Goal: Task Accomplishment & Management: Use online tool/utility

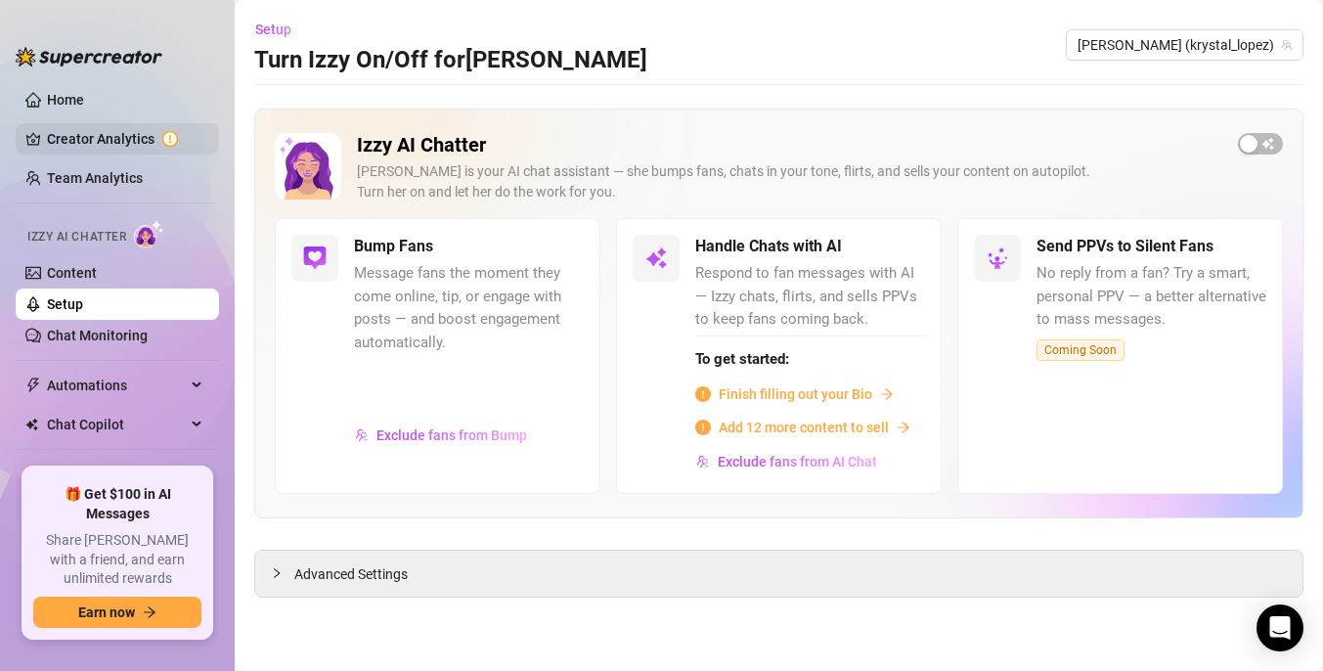
click at [113, 137] on link "Creator Analytics" at bounding box center [125, 138] width 156 height 31
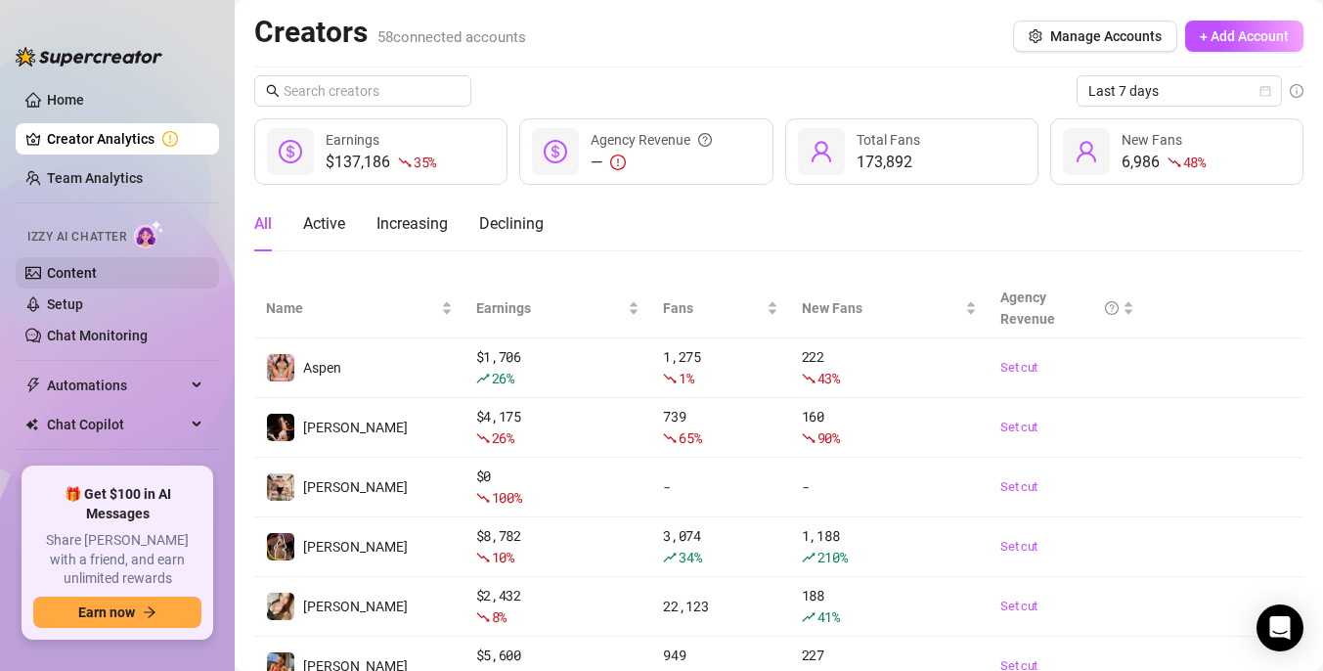
click at [85, 278] on link "Content" at bounding box center [72, 273] width 50 height 16
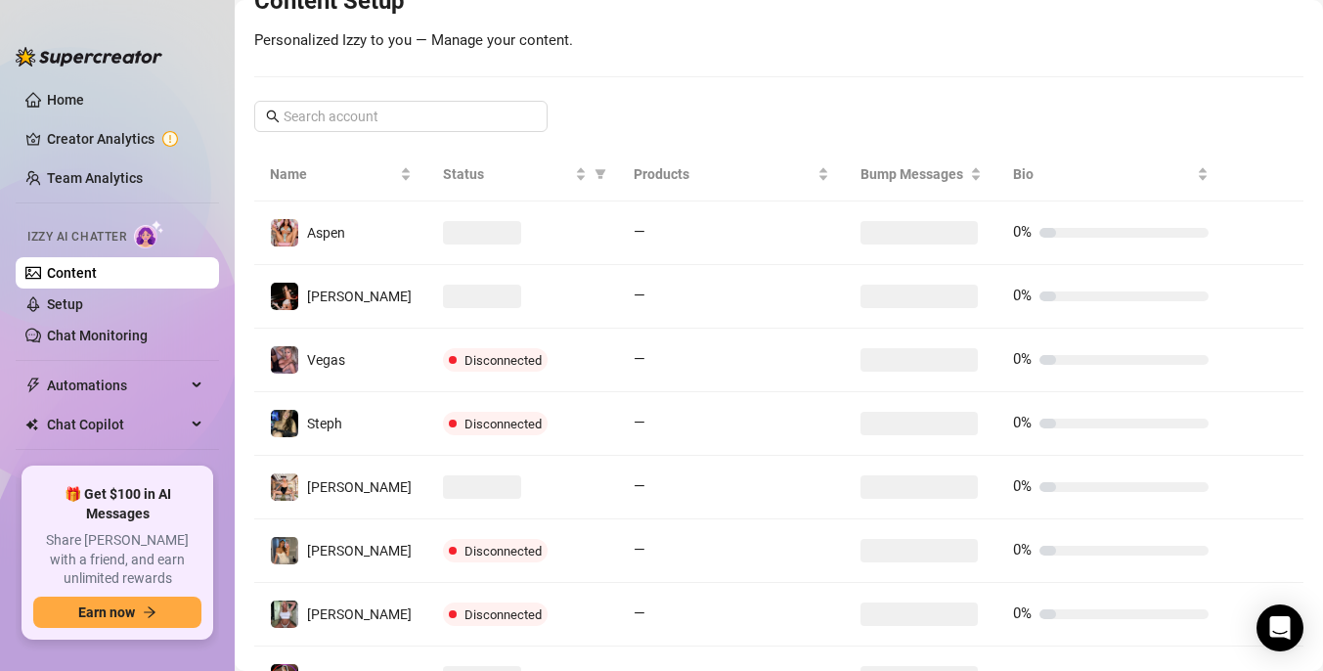
scroll to position [541, 0]
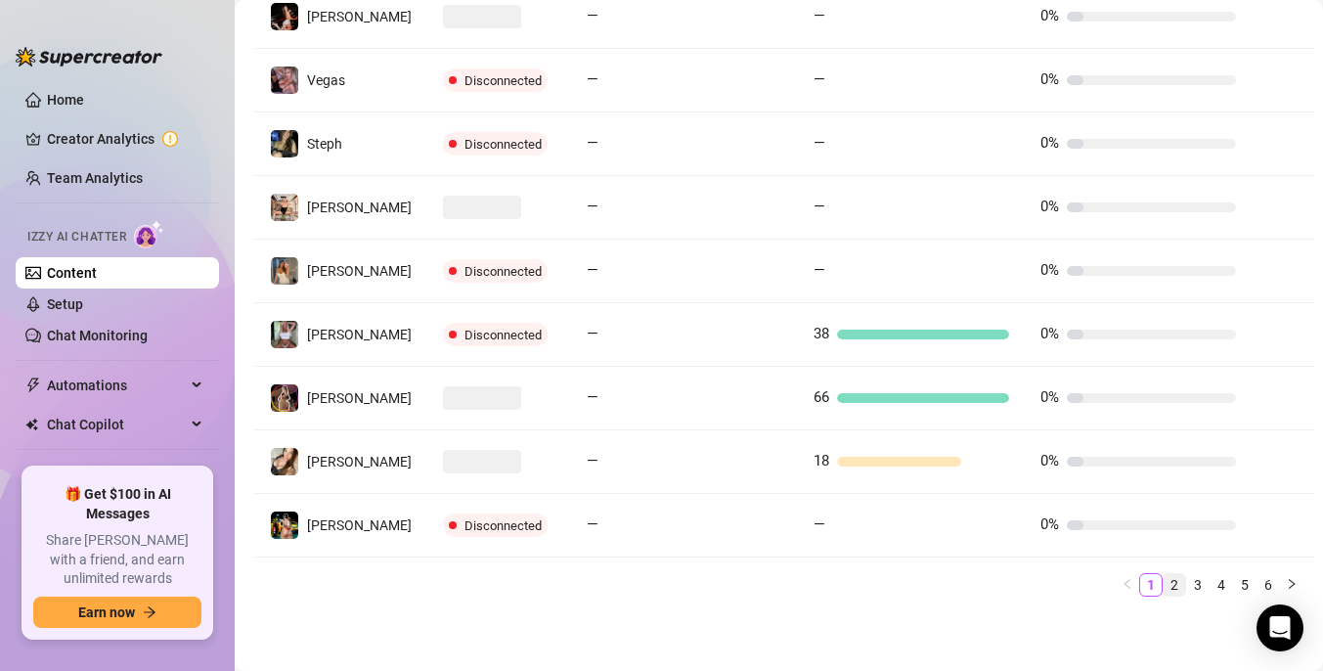
click at [1176, 585] on link "2" at bounding box center [1175, 585] width 22 height 22
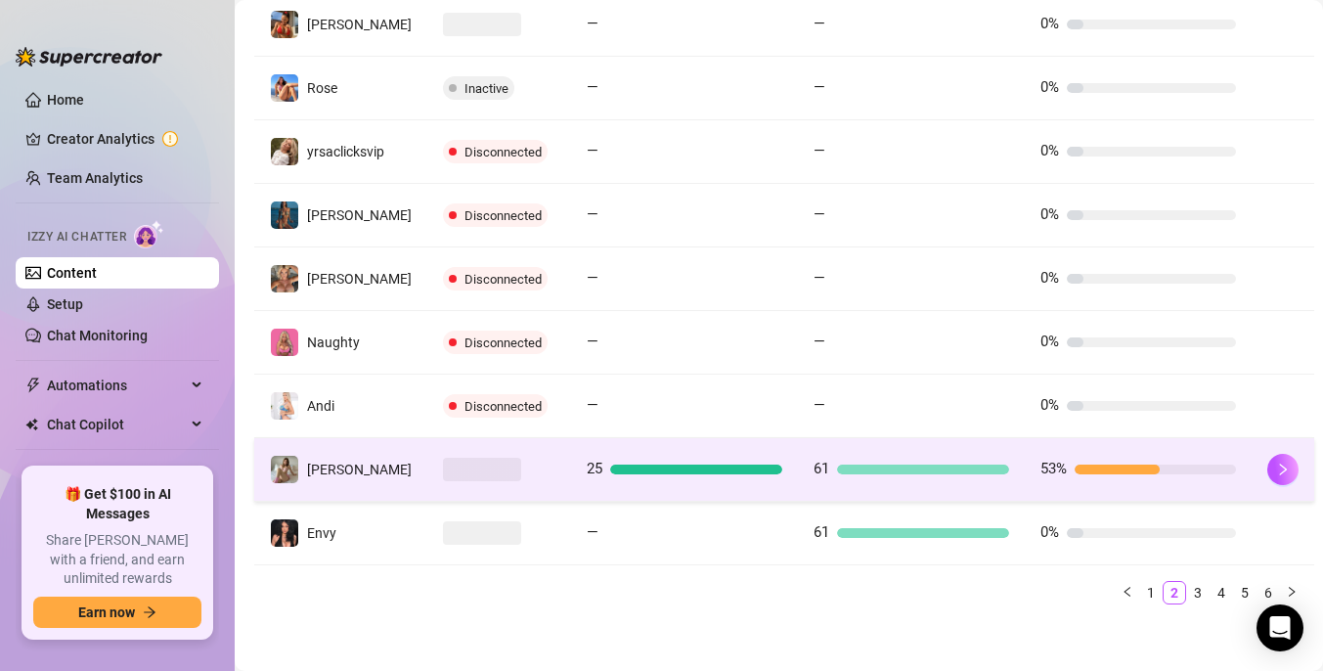
scroll to position [419, 0]
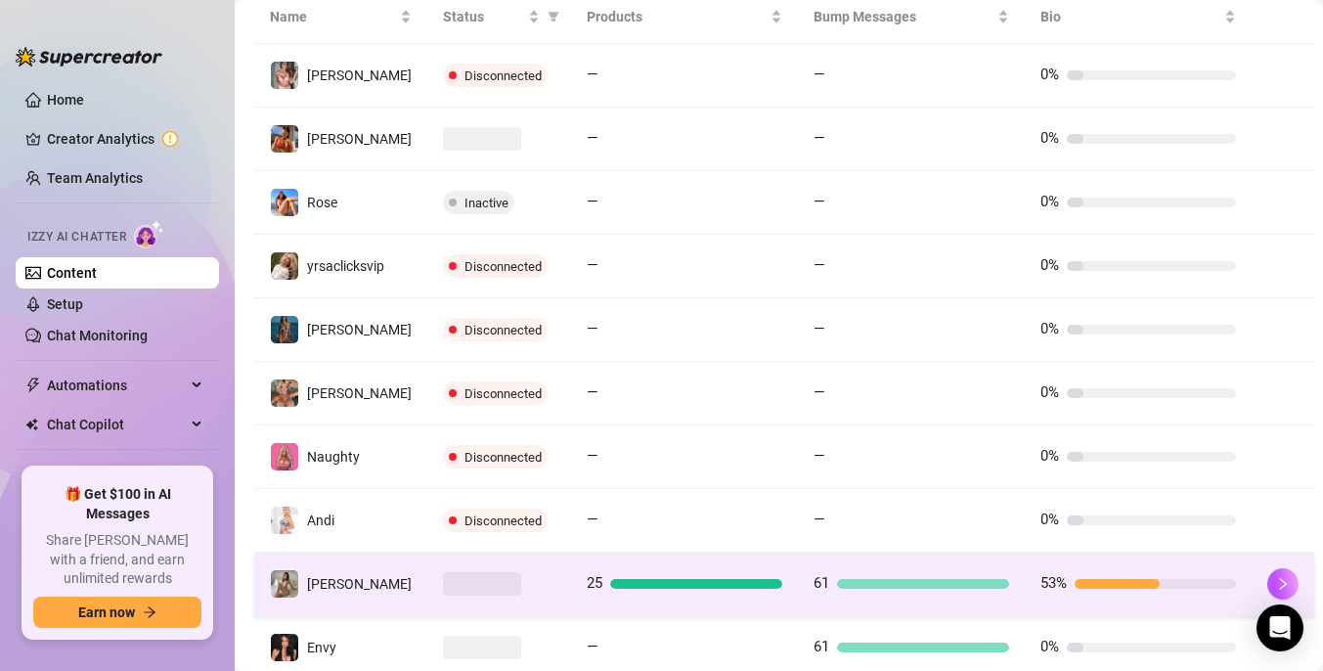
click at [908, 586] on div at bounding box center [923, 584] width 172 height 10
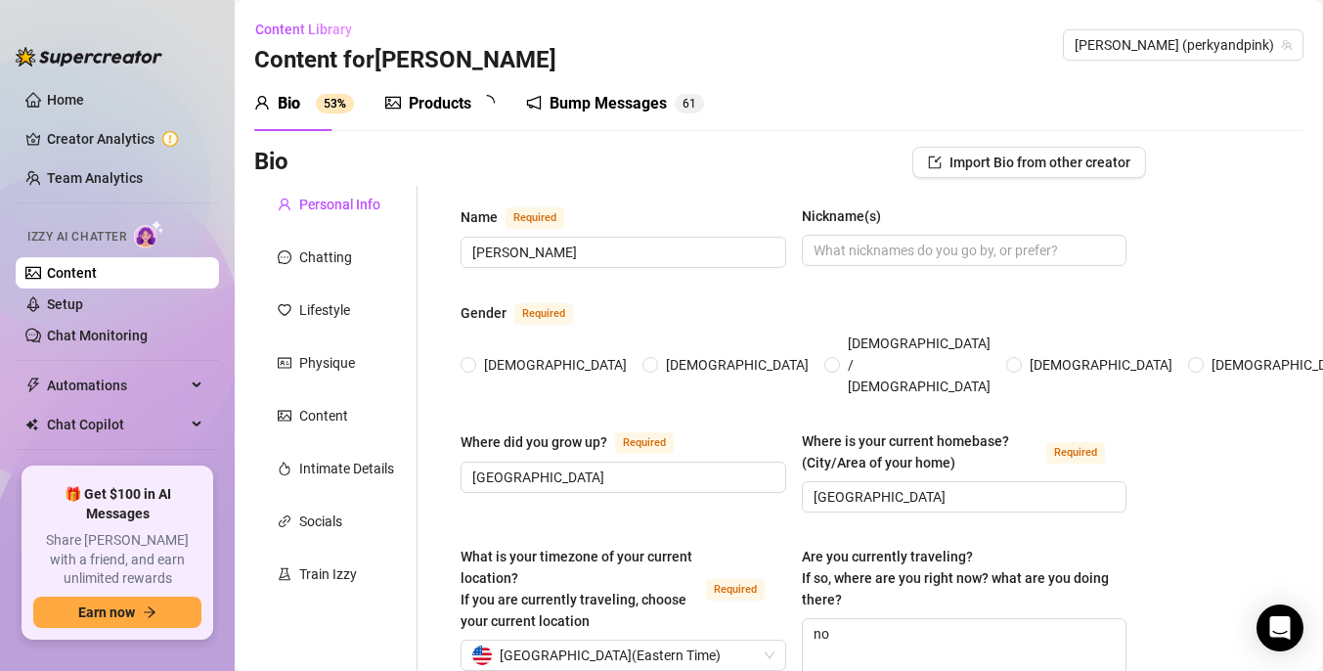
radio input "true"
type input "[DATE]"
click at [600, 85] on div "Bump Messages 6 1" at bounding box center [629, 103] width 178 height 55
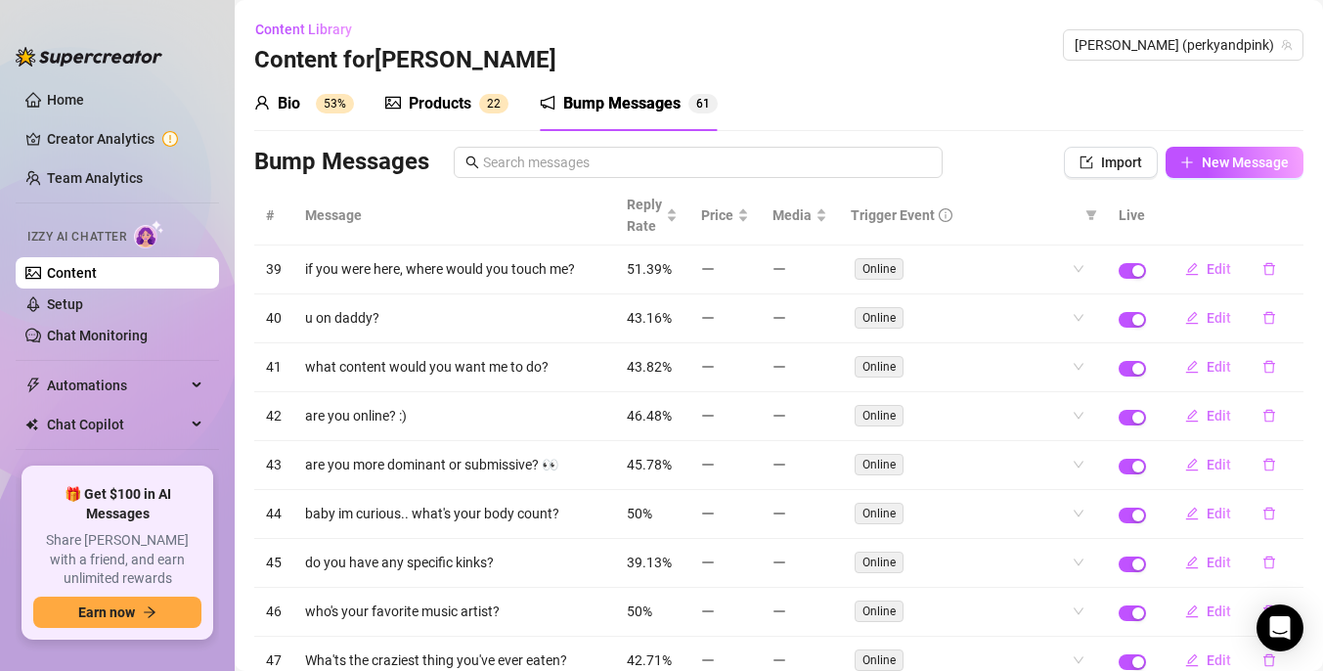
click at [92, 273] on link "Content" at bounding box center [72, 273] width 50 height 16
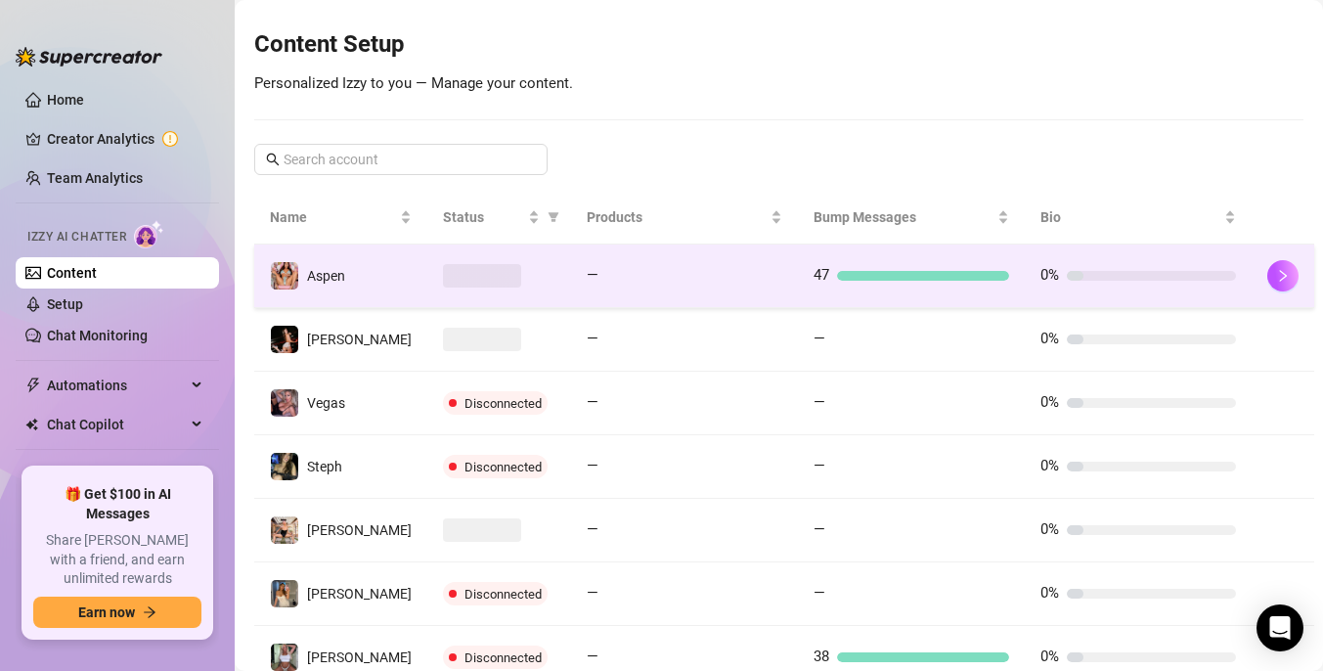
scroll to position [541, 0]
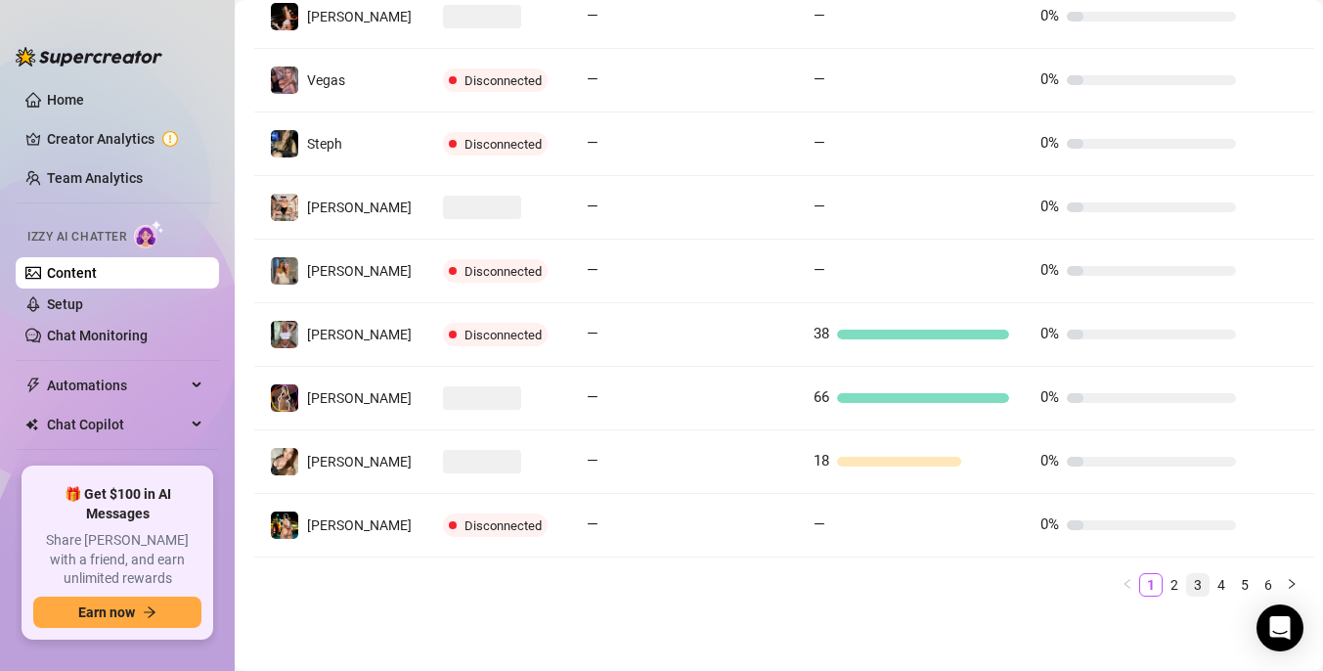
click at [1191, 583] on link "3" at bounding box center [1198, 585] width 22 height 22
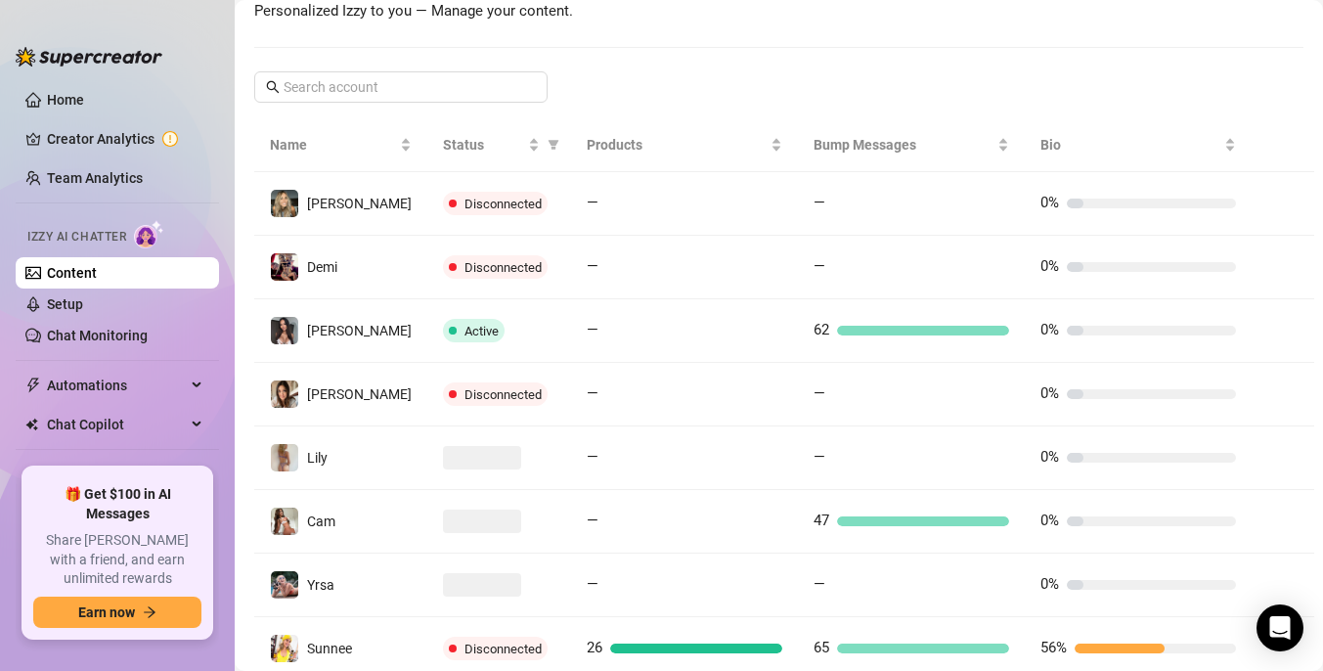
scroll to position [468, 0]
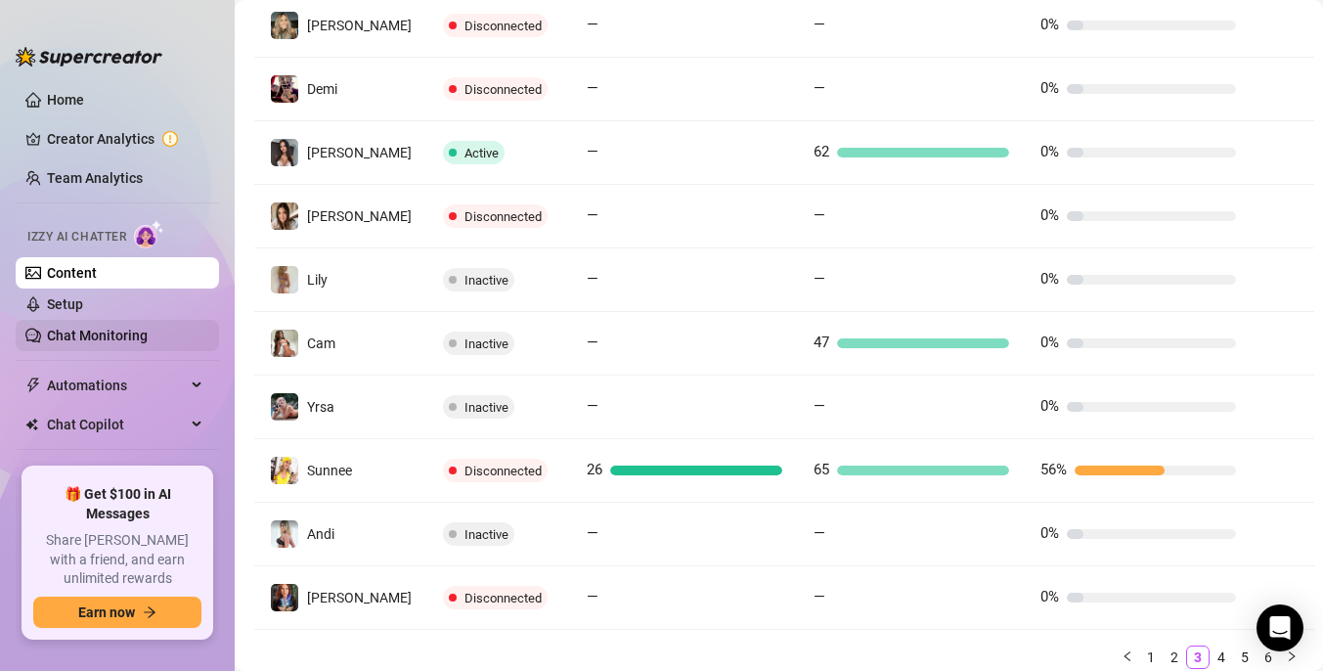
click at [115, 334] on link "Chat Monitoring" at bounding box center [97, 336] width 101 height 16
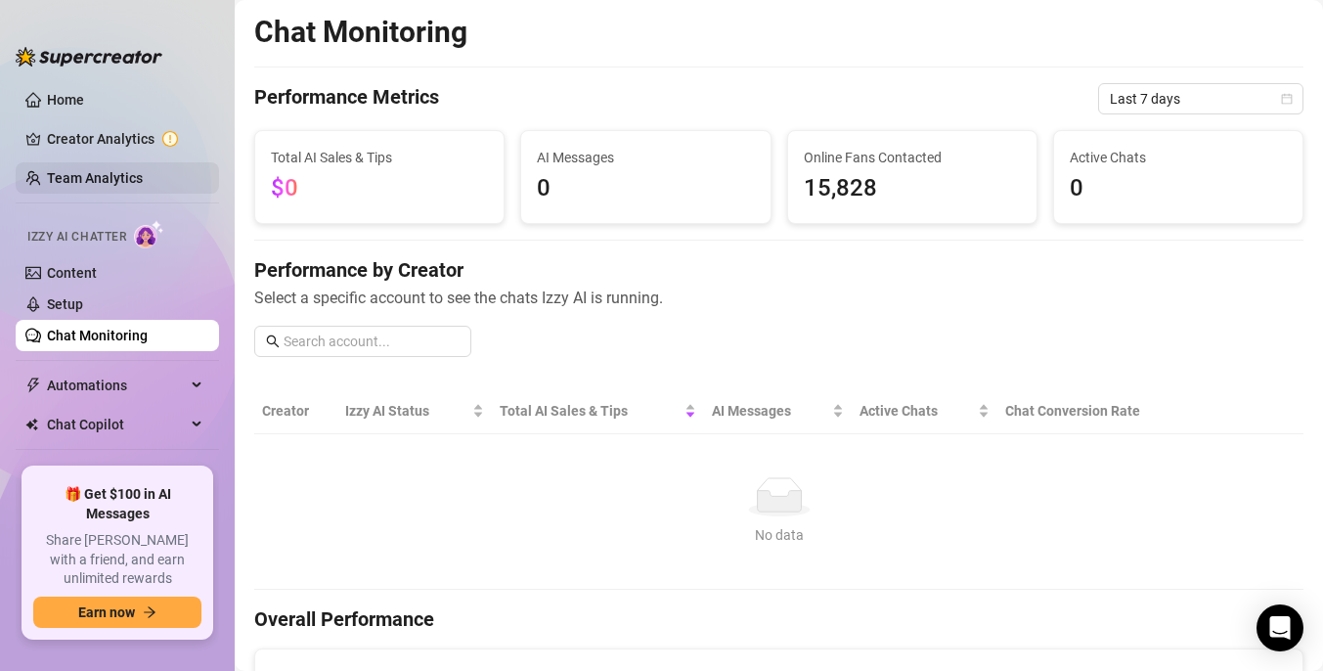
click at [84, 172] on link "Team Analytics" at bounding box center [95, 178] width 96 height 16
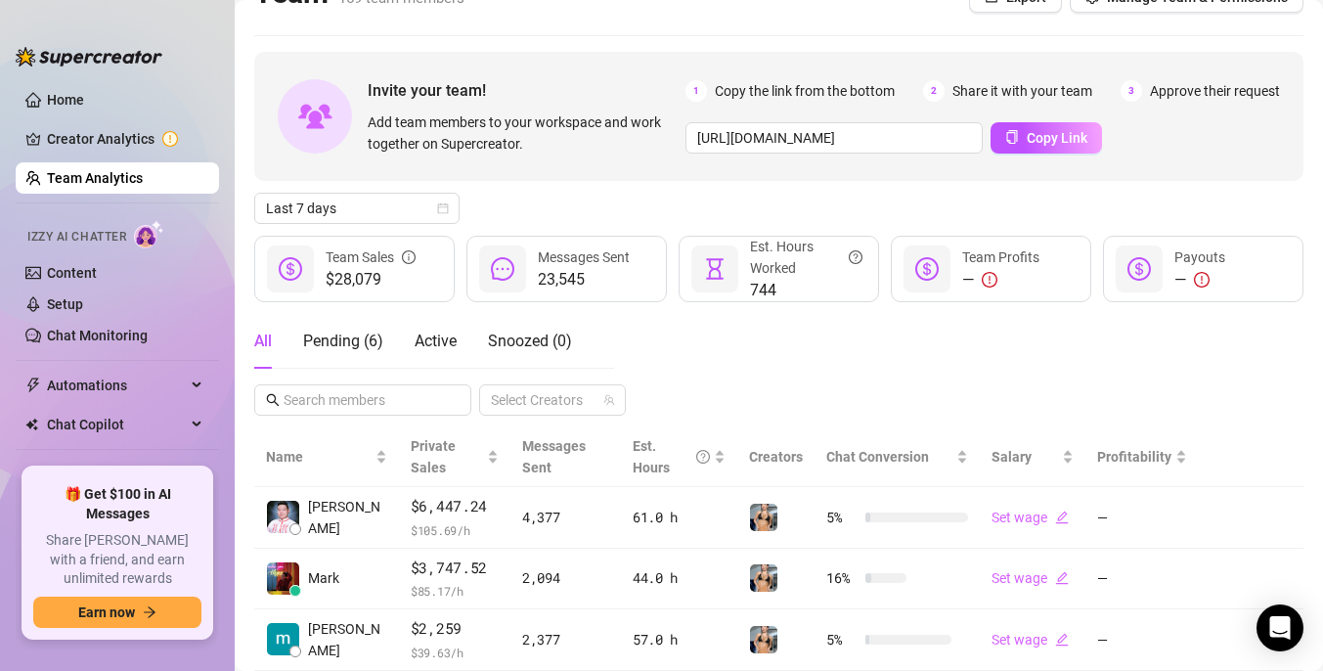
scroll to position [36, 0]
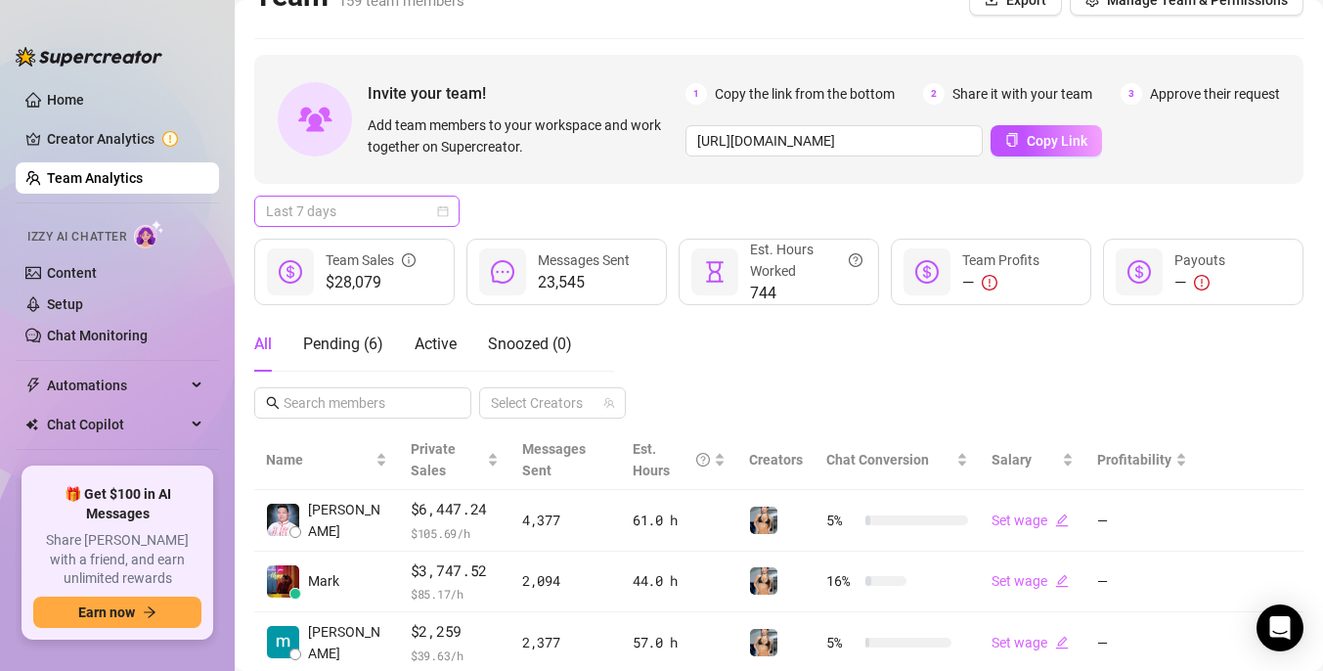
click at [342, 216] on span "Last 7 days" at bounding box center [357, 211] width 182 height 29
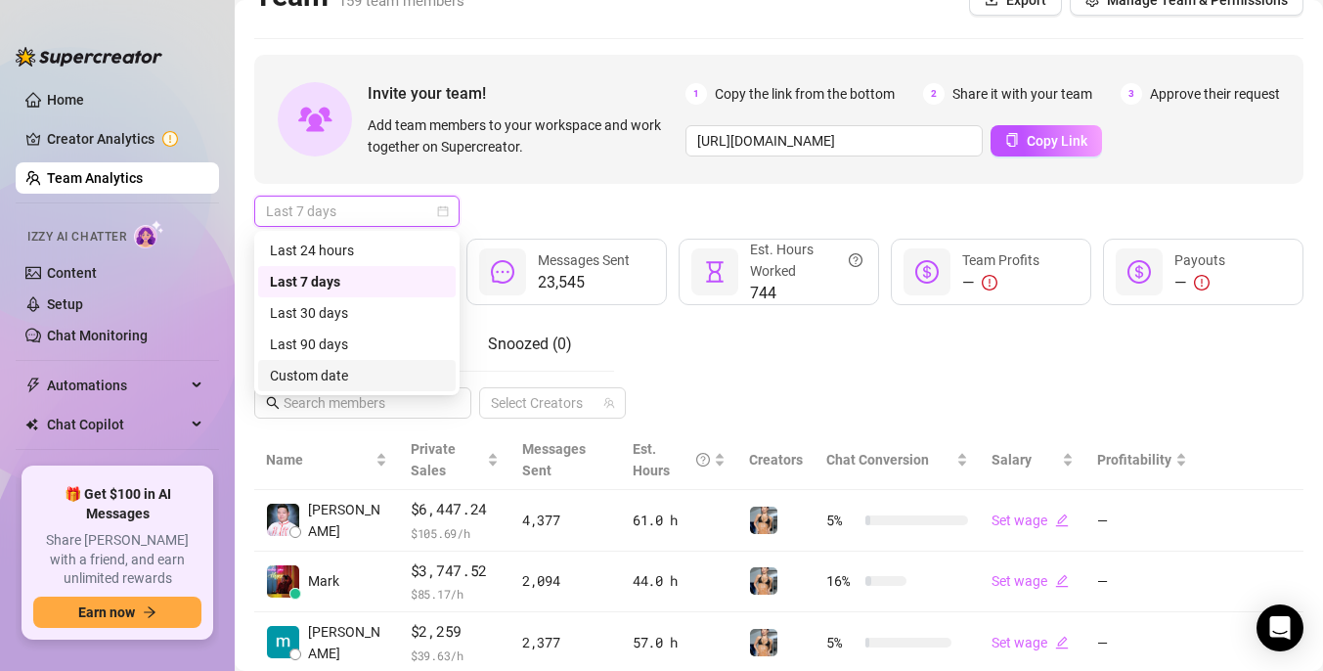
click at [344, 381] on div "Custom date" at bounding box center [357, 376] width 174 height 22
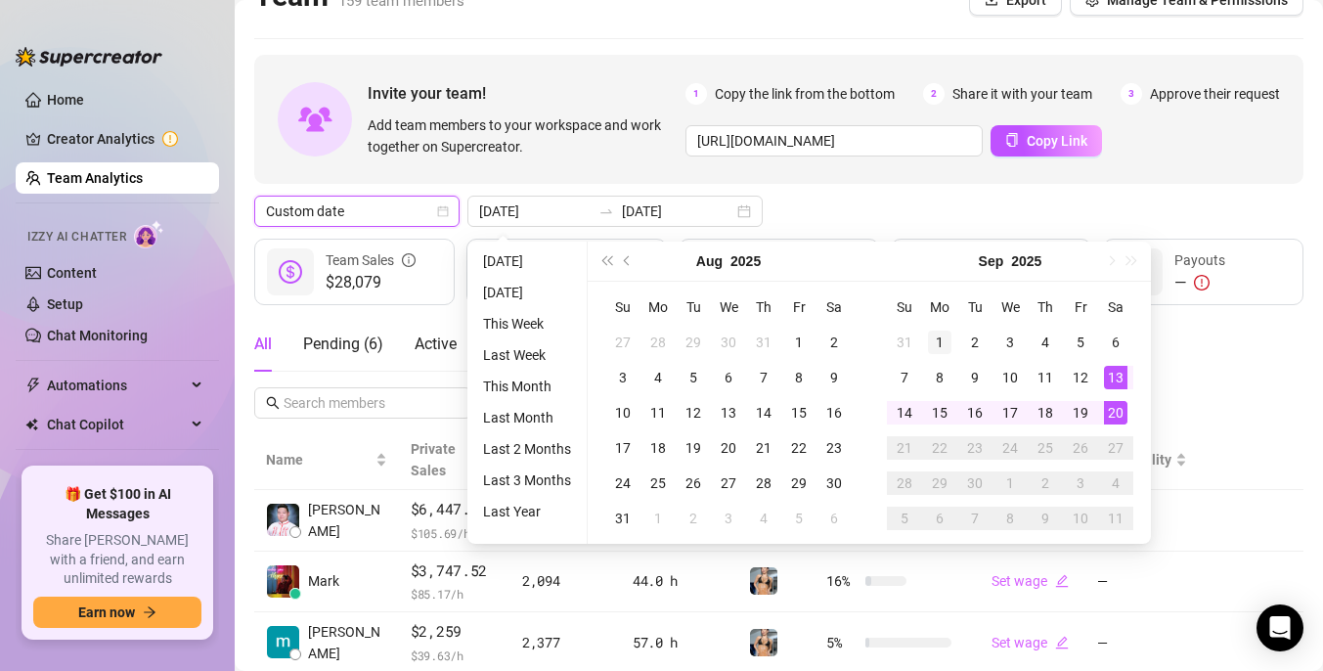
type input "[DATE]"
click at [931, 343] on div "1" at bounding box center [939, 342] width 23 height 23
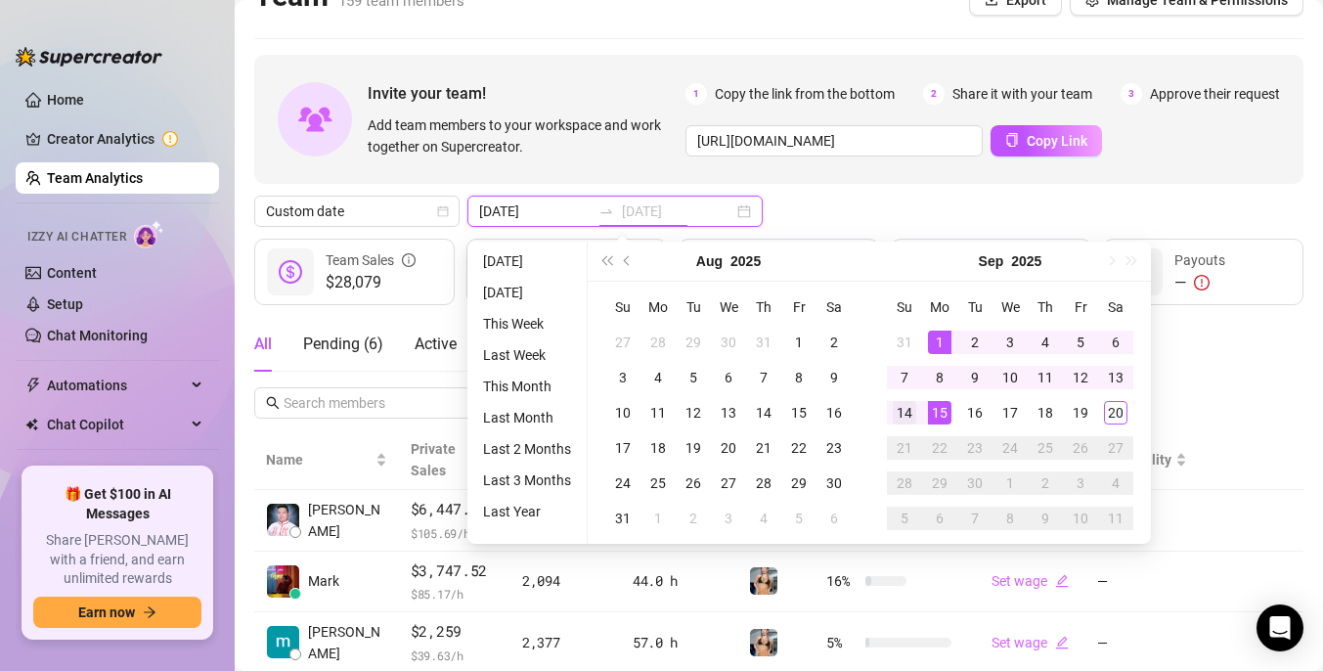
type input "[DATE]"
click at [910, 414] on div "14" at bounding box center [904, 412] width 23 height 23
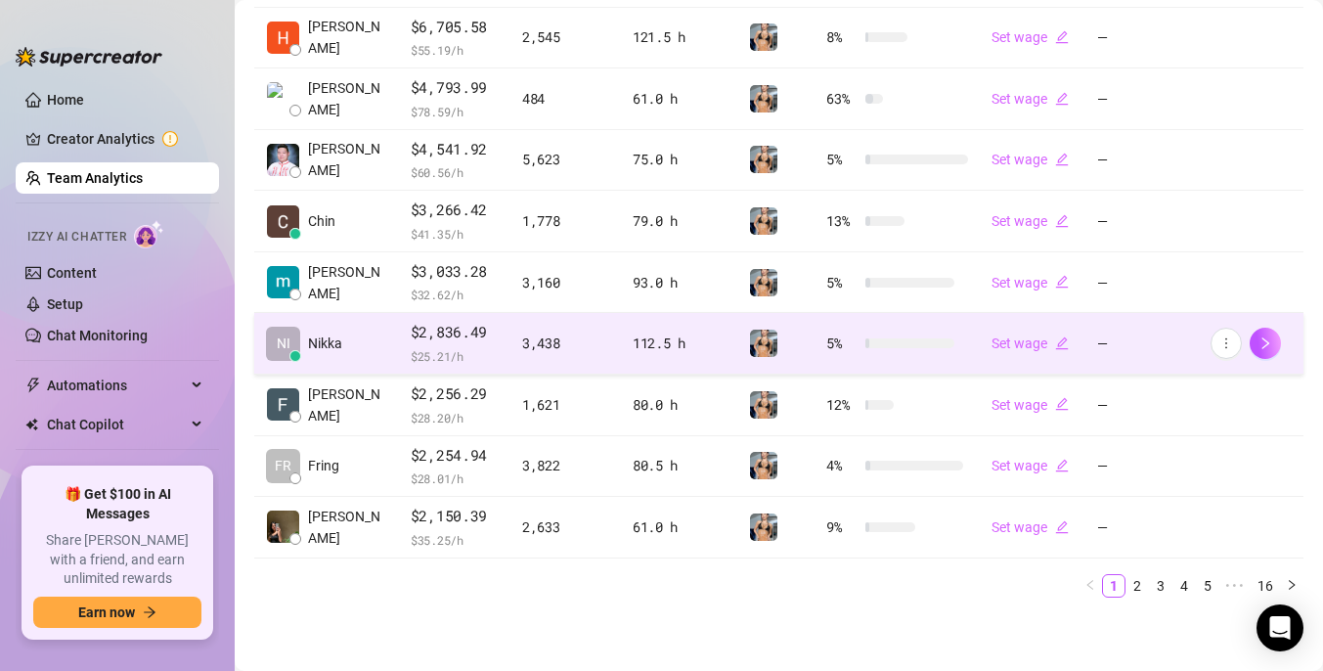
scroll to position [0, 0]
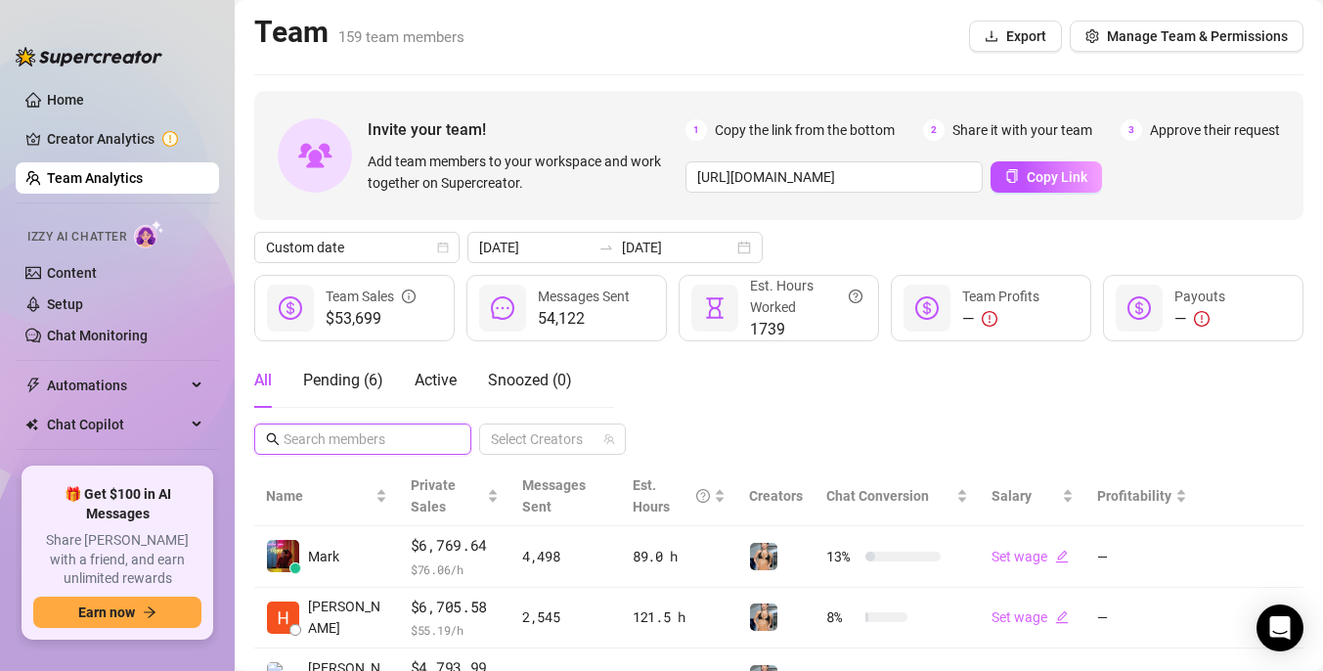
click at [390, 437] on input "text" at bounding box center [364, 439] width 160 height 22
click at [553, 432] on div at bounding box center [542, 438] width 118 height 27
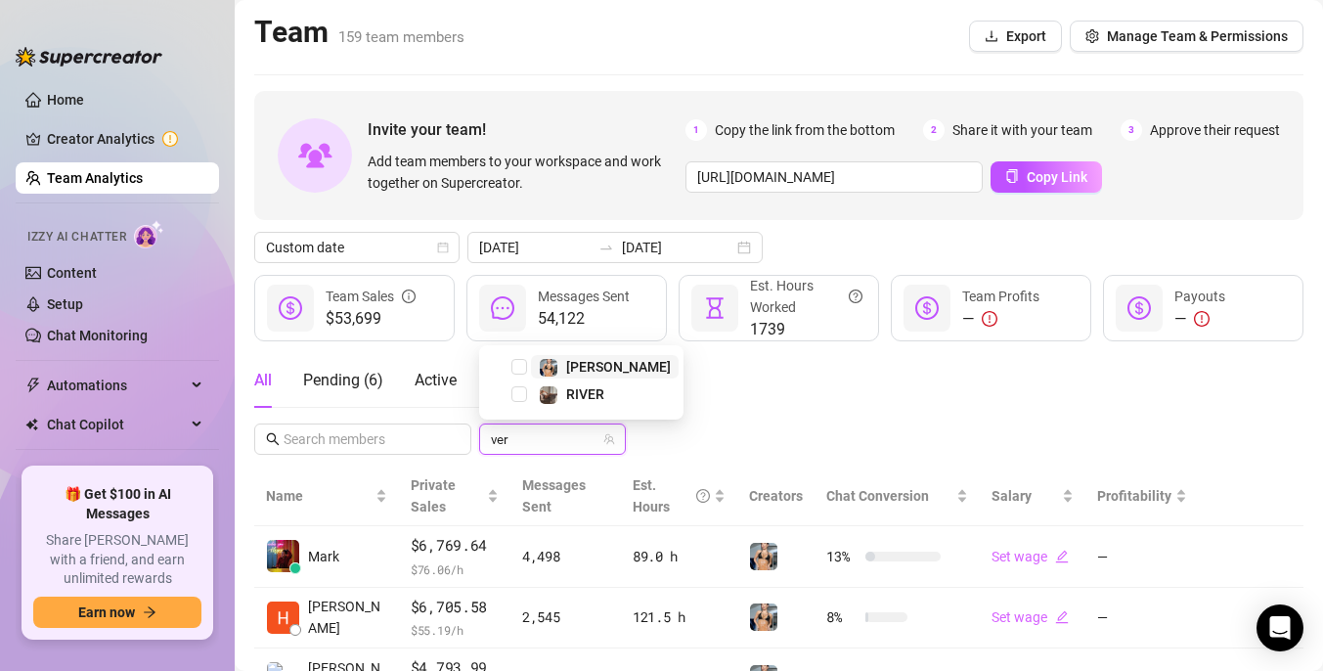
type input "vero"
click at [517, 396] on span "Select tree node" at bounding box center [519, 394] width 16 height 16
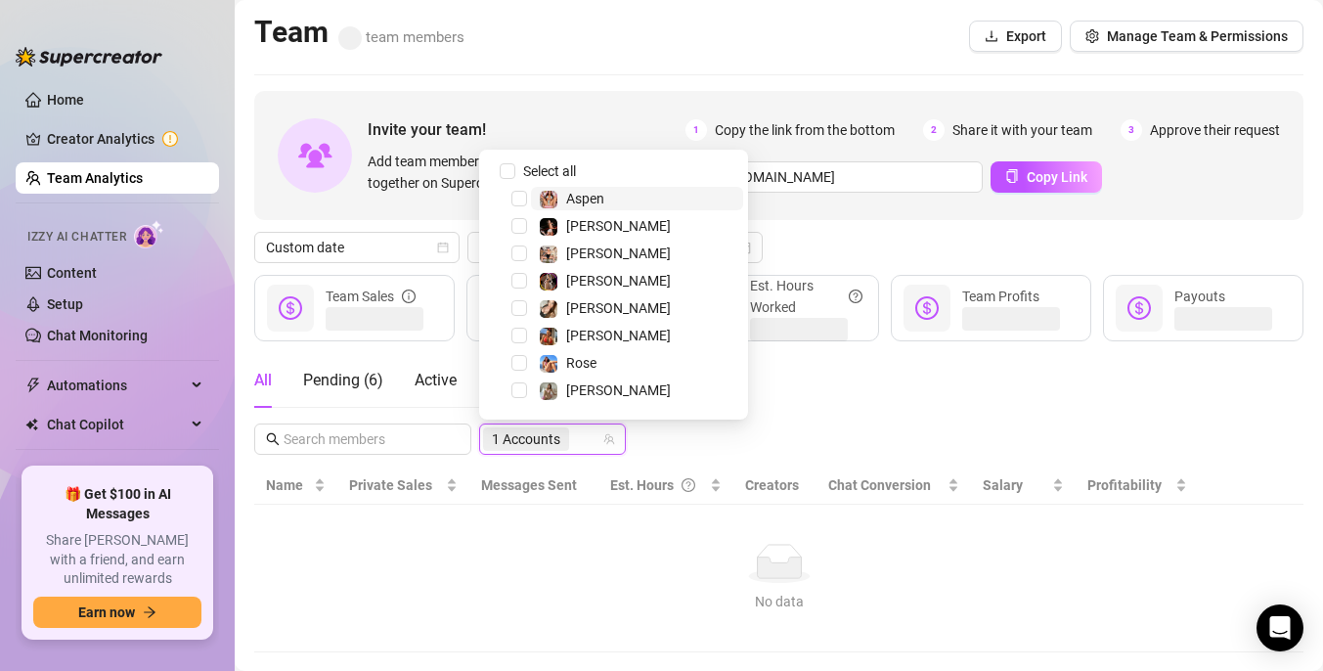
click at [746, 435] on div "All Pending ( 6 ) Active Snoozed [PHONE_NUMBER] Accounts" at bounding box center [778, 404] width 1049 height 102
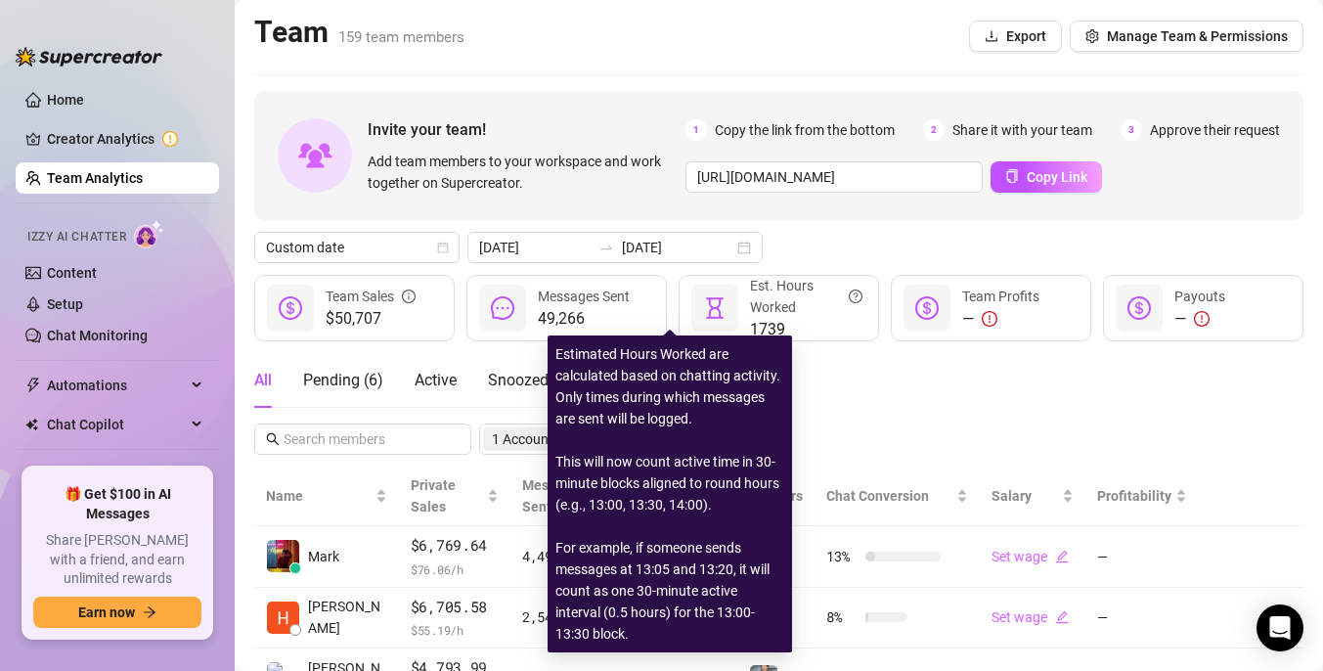
scroll to position [336, 0]
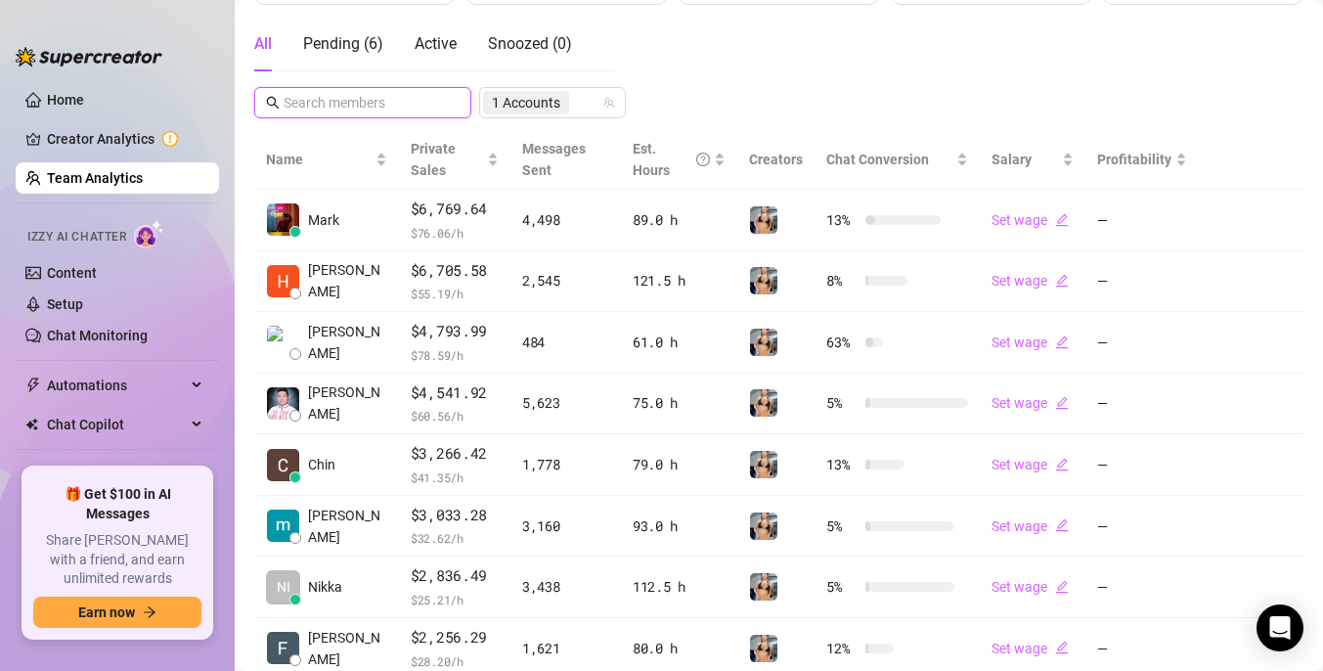
click at [357, 106] on input "text" at bounding box center [364, 103] width 160 height 22
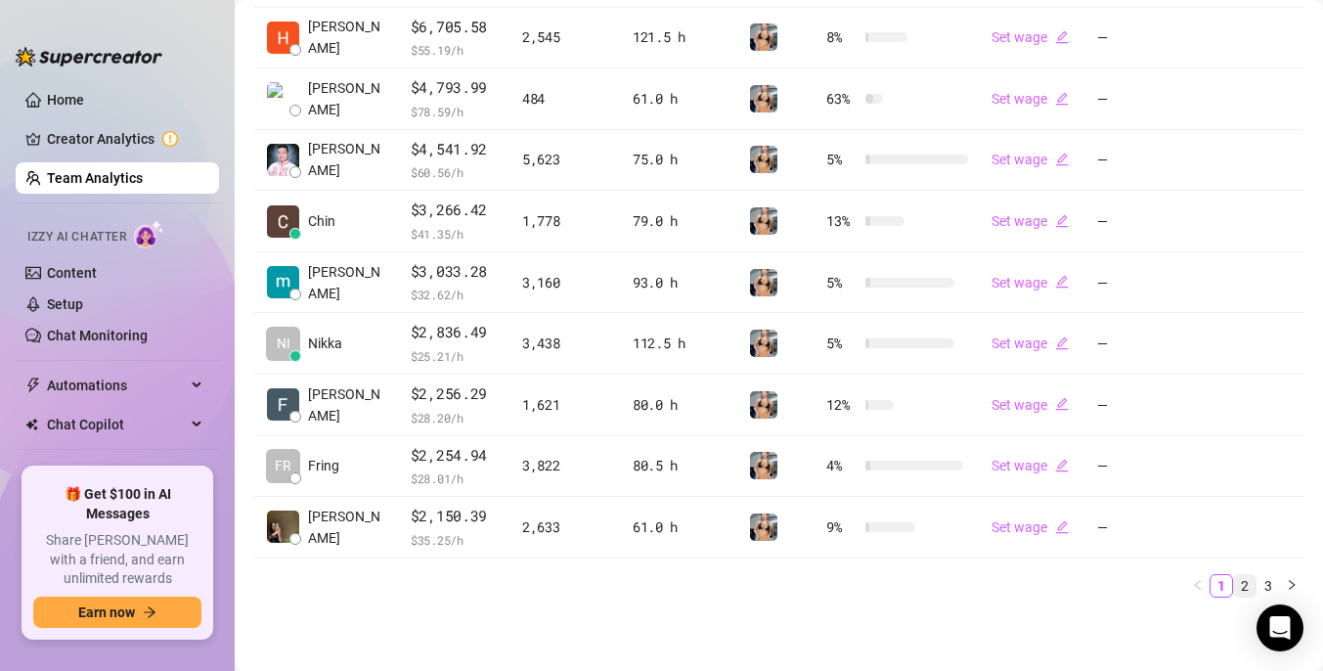
click at [1241, 581] on link "2" at bounding box center [1245, 586] width 22 height 22
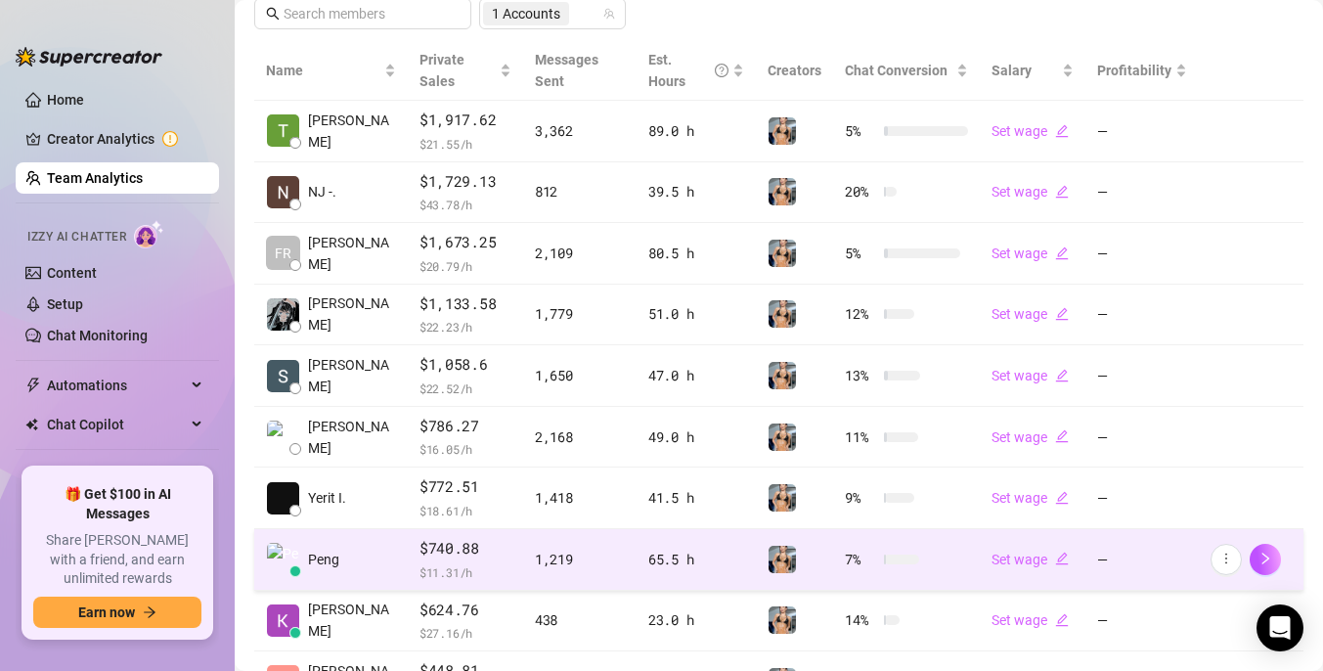
scroll to position [388, 0]
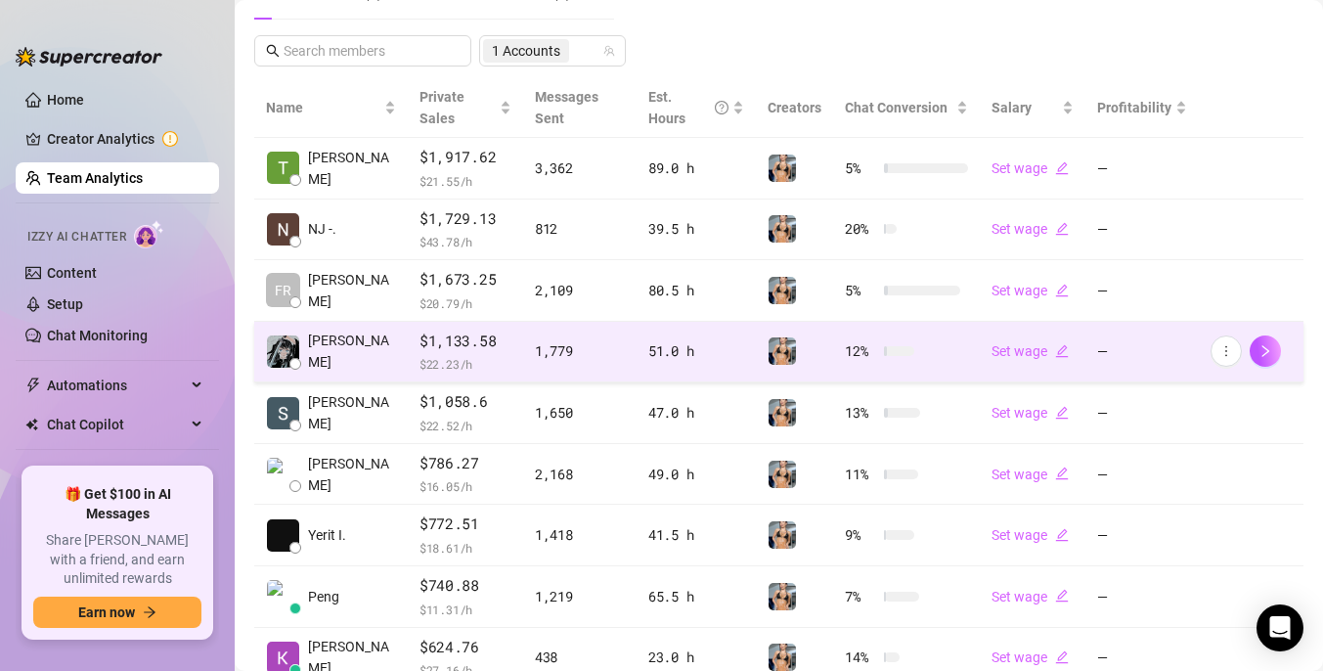
click at [493, 354] on span "$ 22.23 /h" at bounding box center [466, 364] width 92 height 20
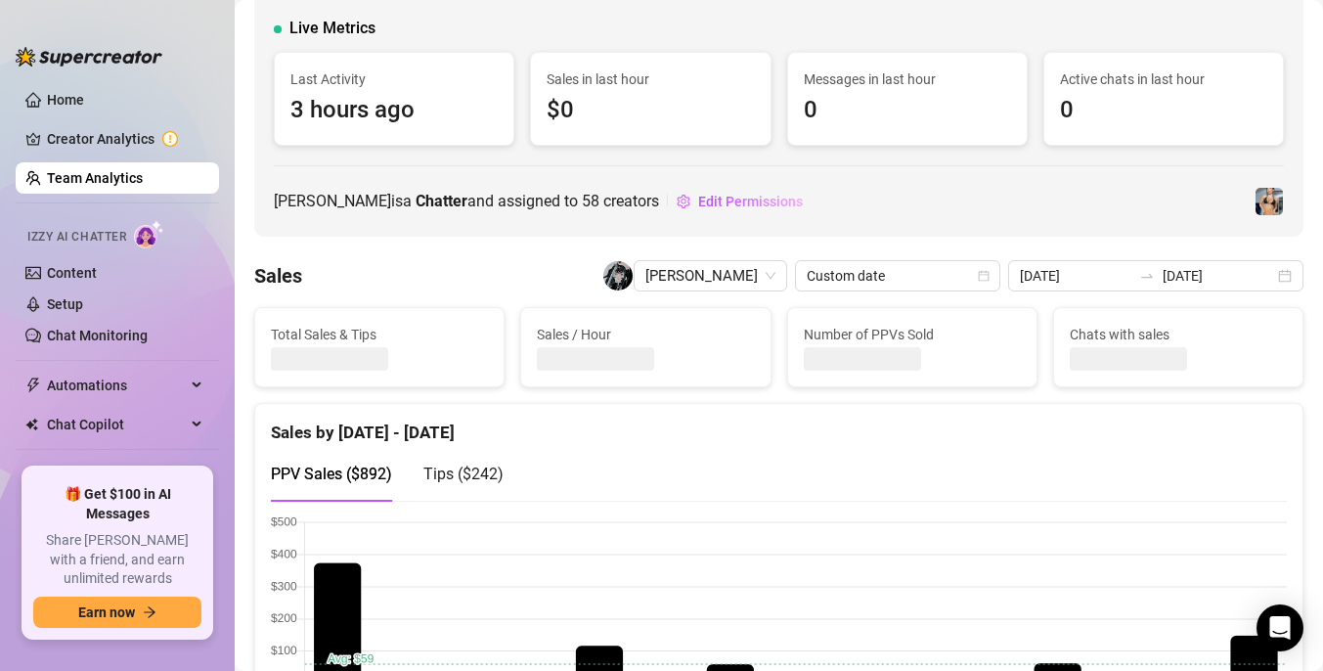
scroll to position [71, 0]
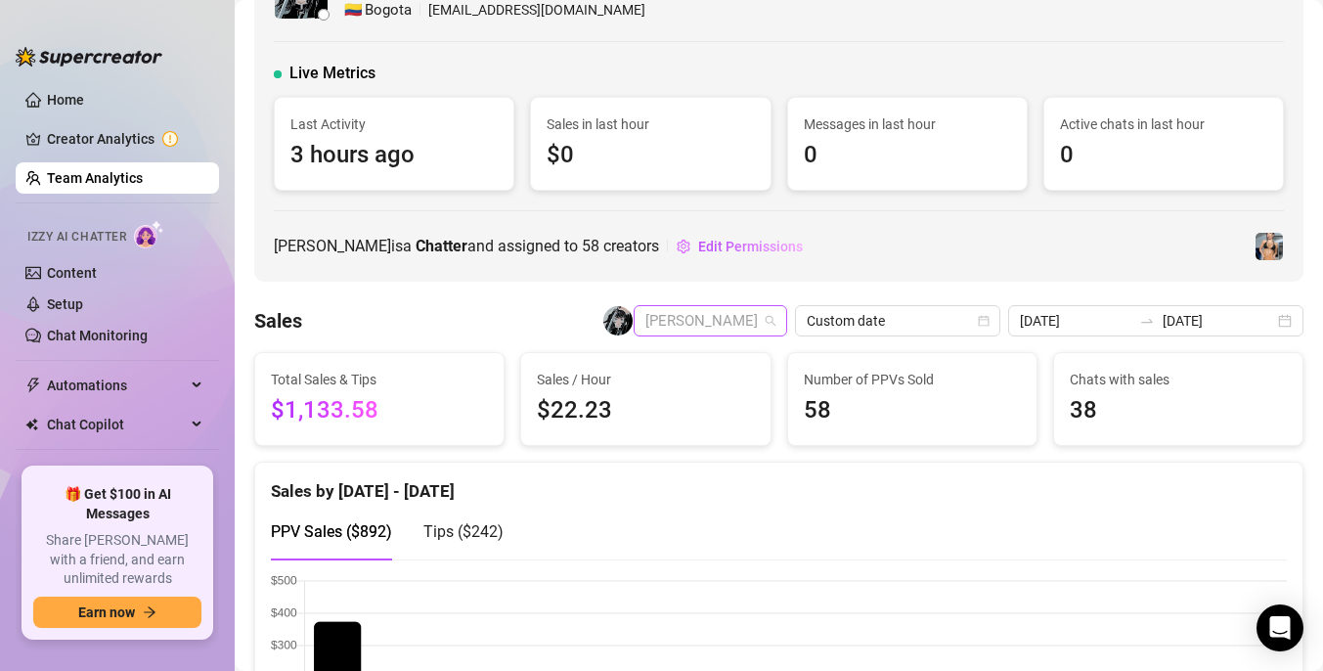
click at [775, 324] on span "[PERSON_NAME]" at bounding box center [710, 320] width 130 height 29
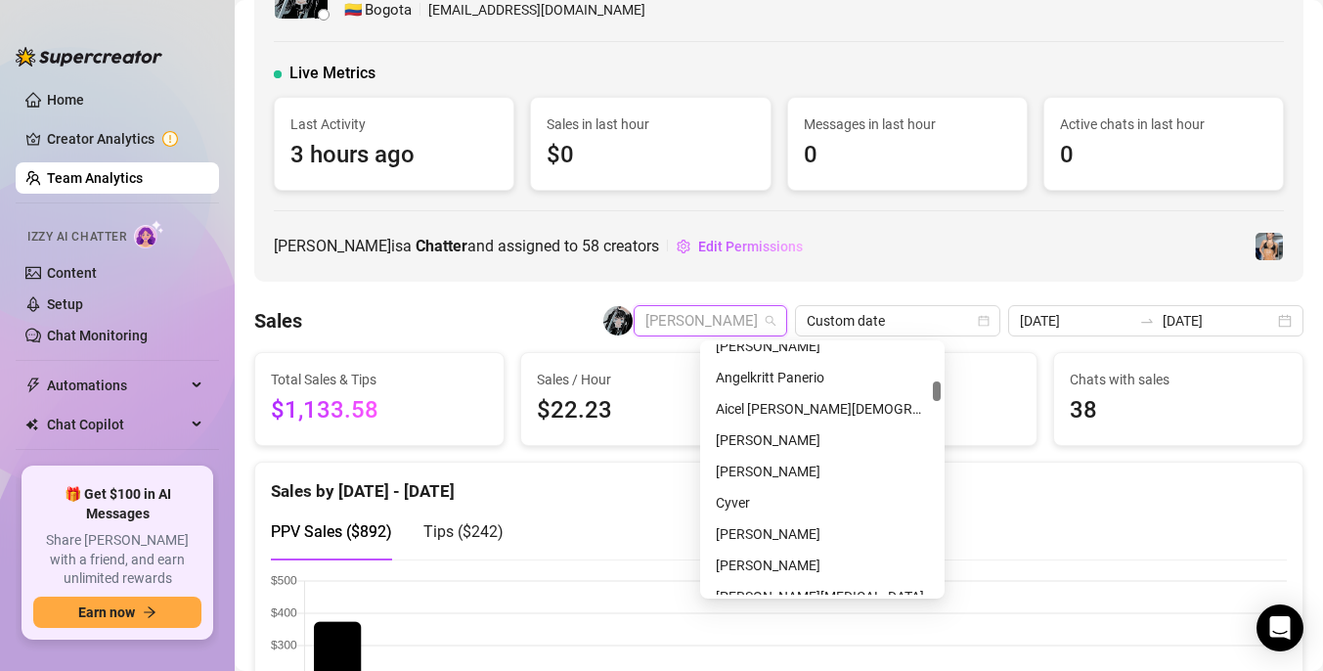
scroll to position [767, 0]
click at [771, 465] on div "[PERSON_NAME]" at bounding box center [822, 470] width 213 height 22
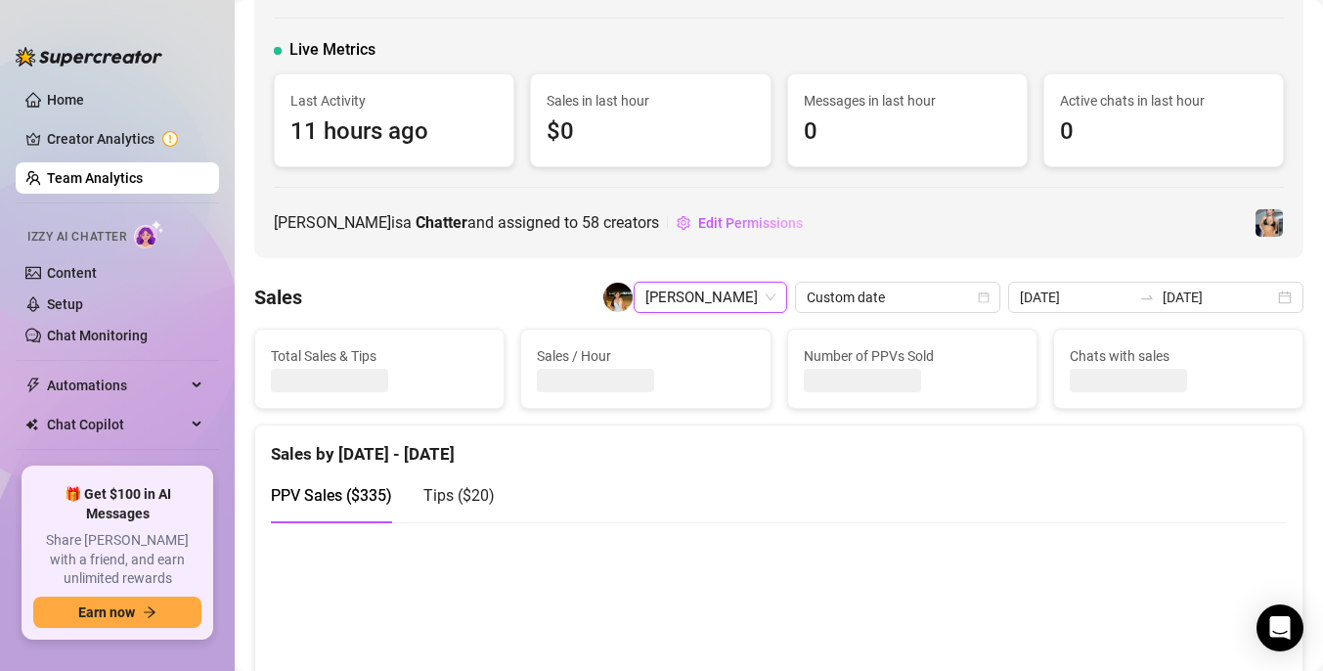
scroll to position [71, 0]
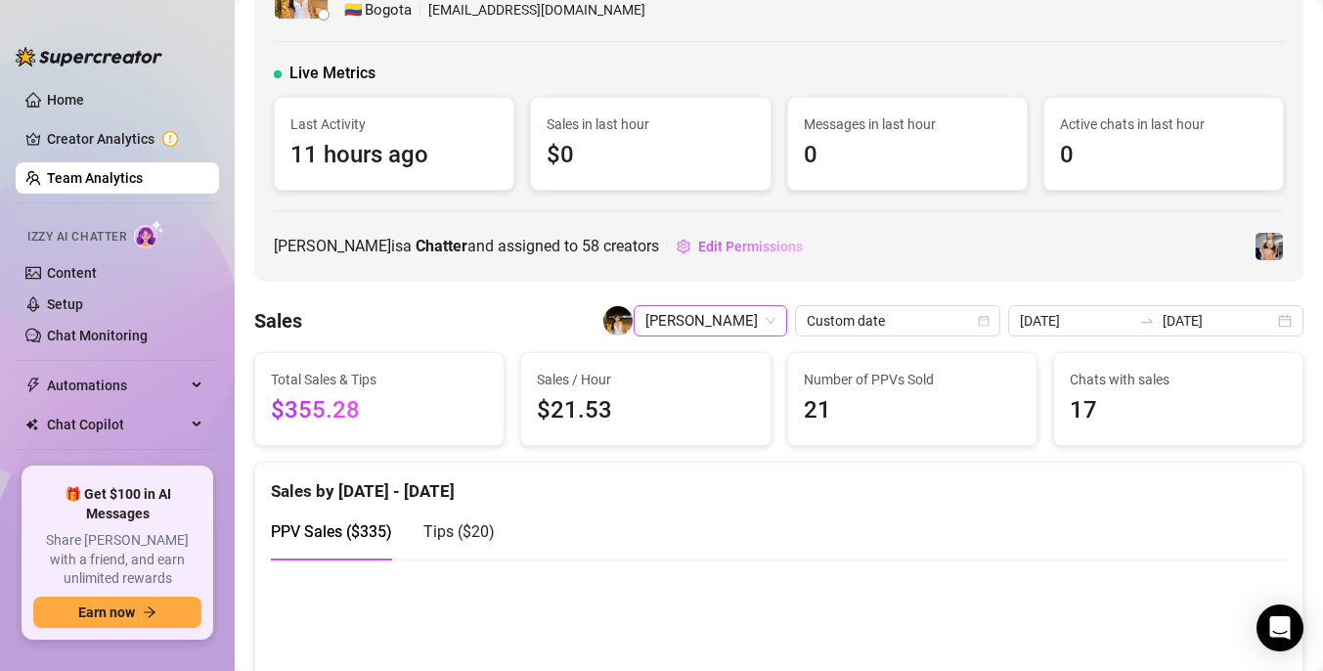
click at [775, 324] on span "[PERSON_NAME]" at bounding box center [710, 320] width 130 height 29
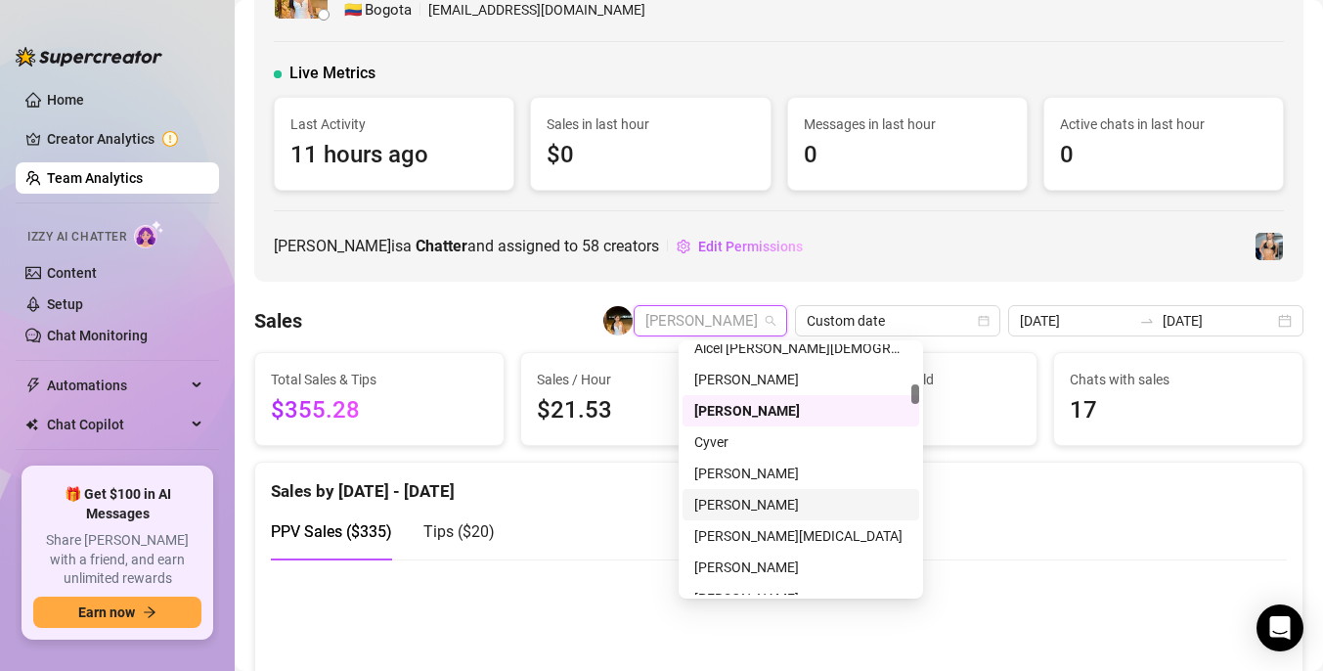
scroll to position [827, 0]
click at [771, 531] on div "[PERSON_NAME][MEDICAL_DATA]" at bounding box center [800, 534] width 213 height 22
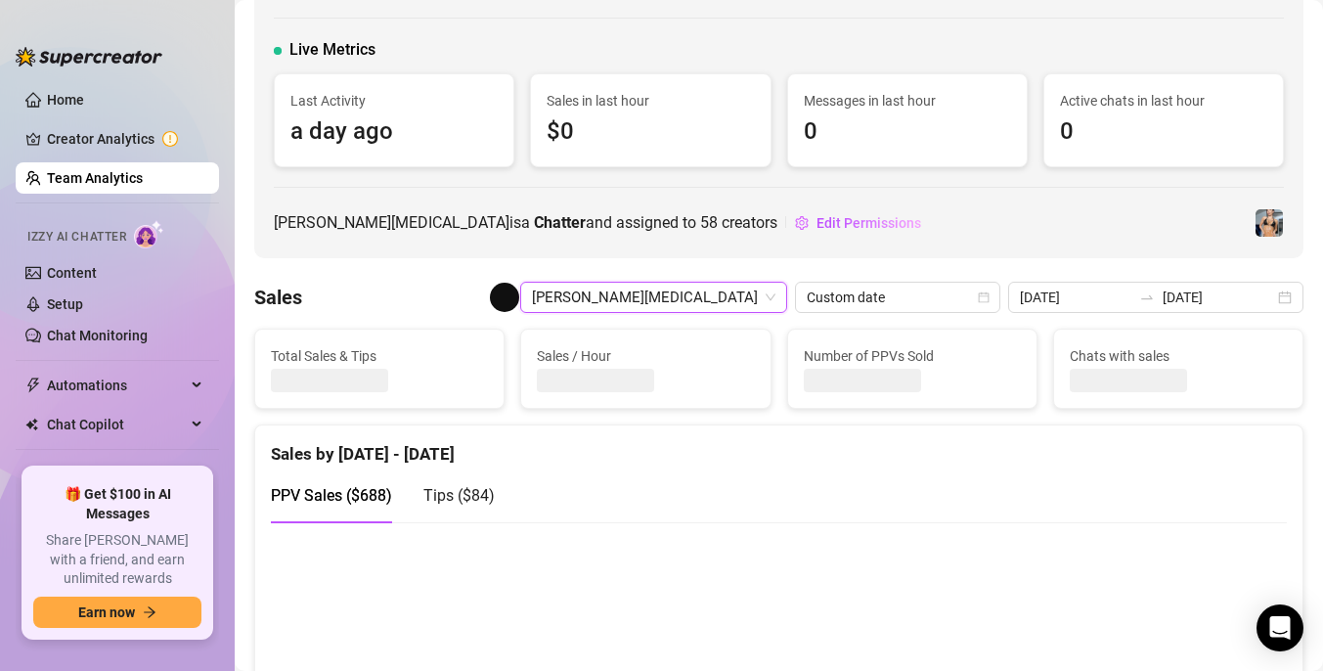
scroll to position [71, 0]
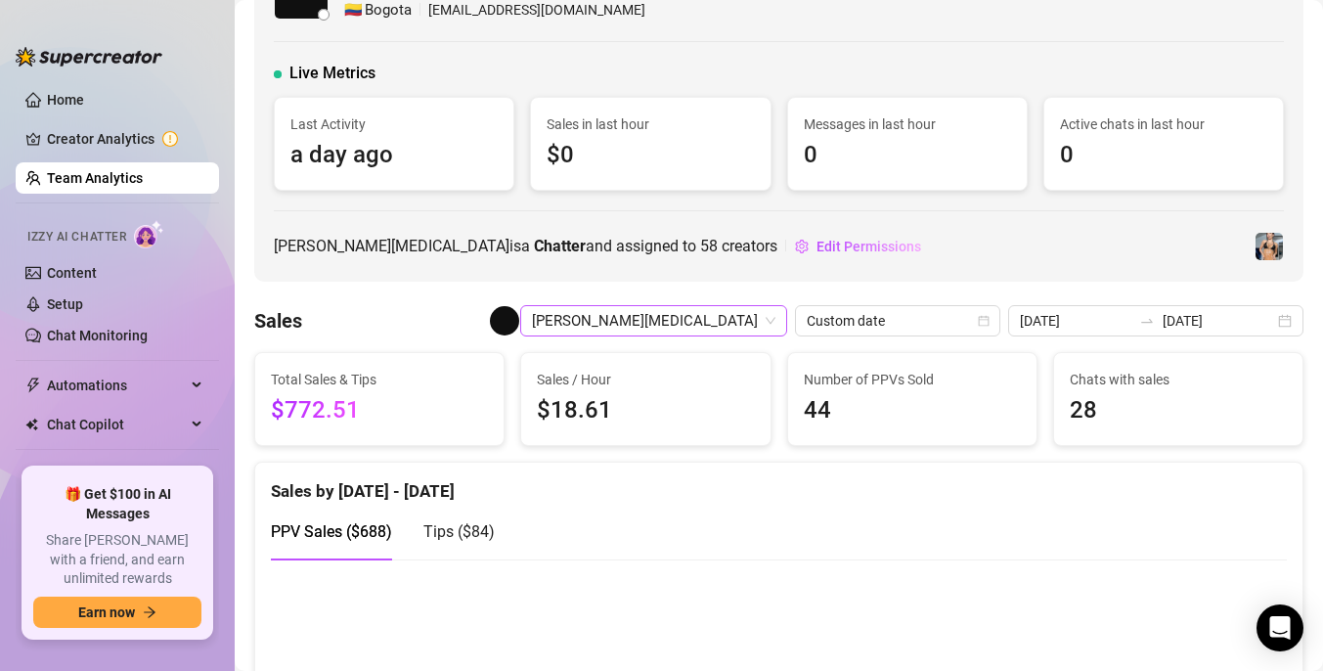
click at [775, 322] on span "[PERSON_NAME][MEDICAL_DATA]" at bounding box center [653, 320] width 243 height 29
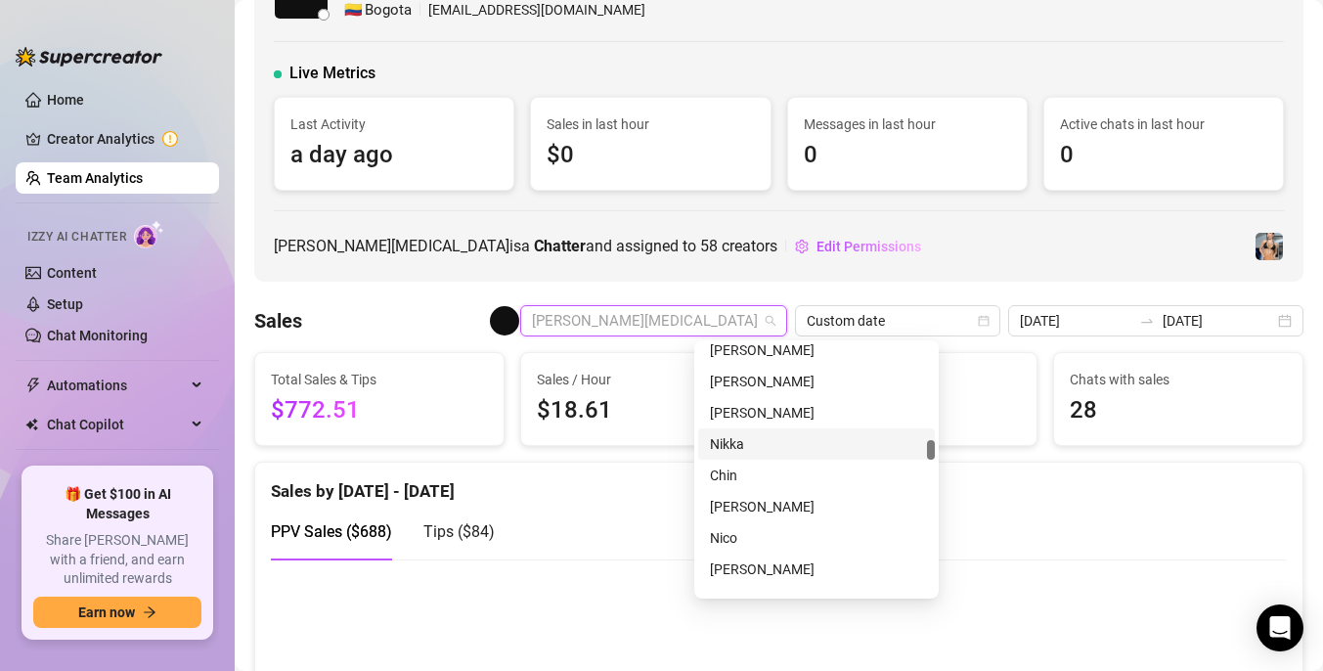
scroll to position [1967, 0]
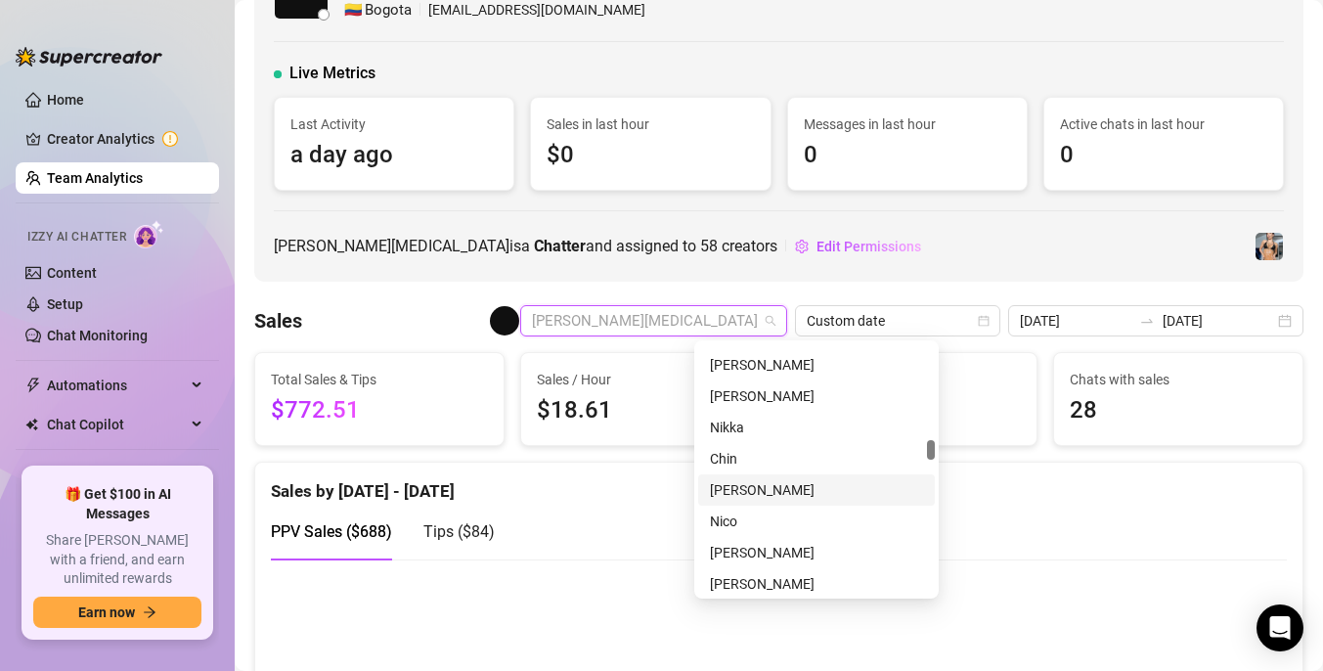
click at [827, 489] on div "[PERSON_NAME]" at bounding box center [816, 490] width 213 height 22
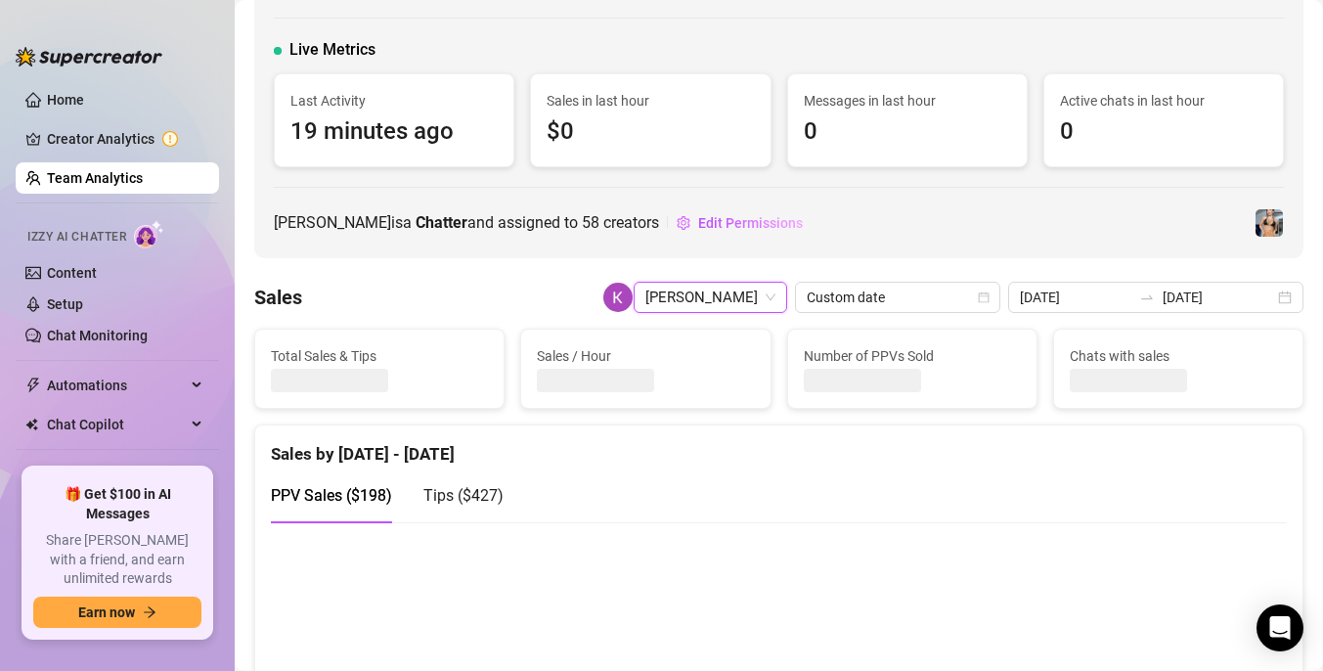
scroll to position [71, 0]
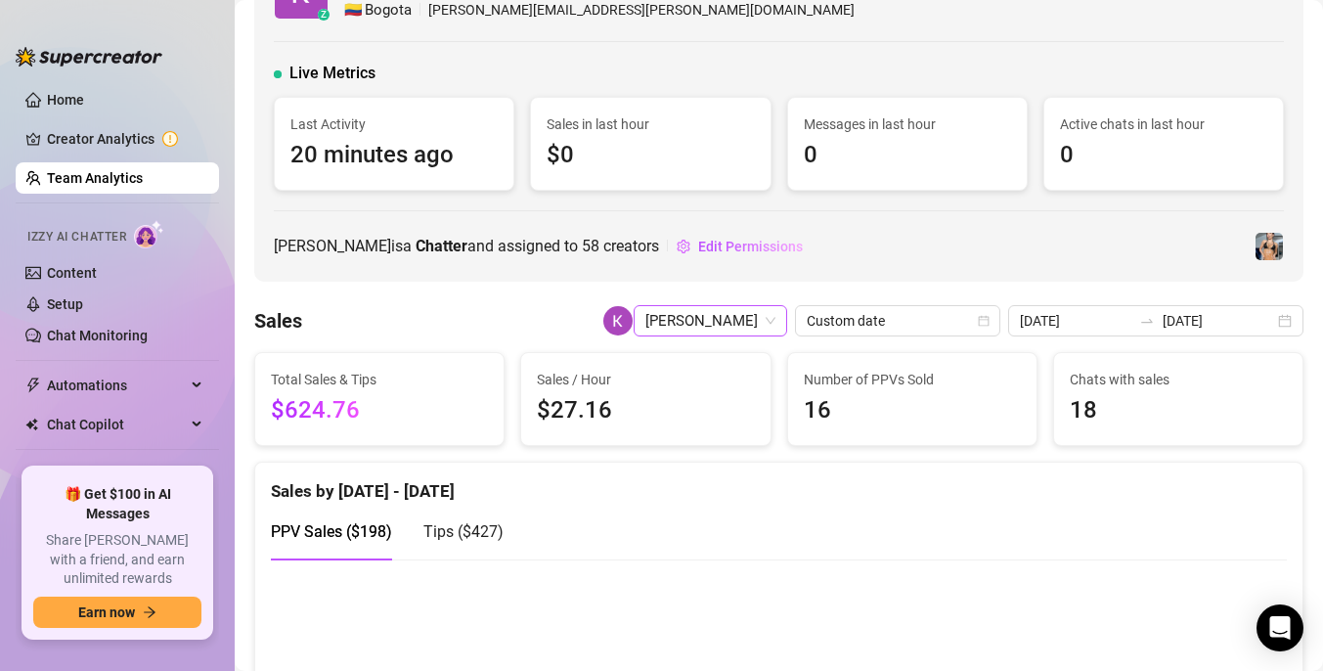
click at [775, 319] on span "[PERSON_NAME]" at bounding box center [710, 320] width 130 height 29
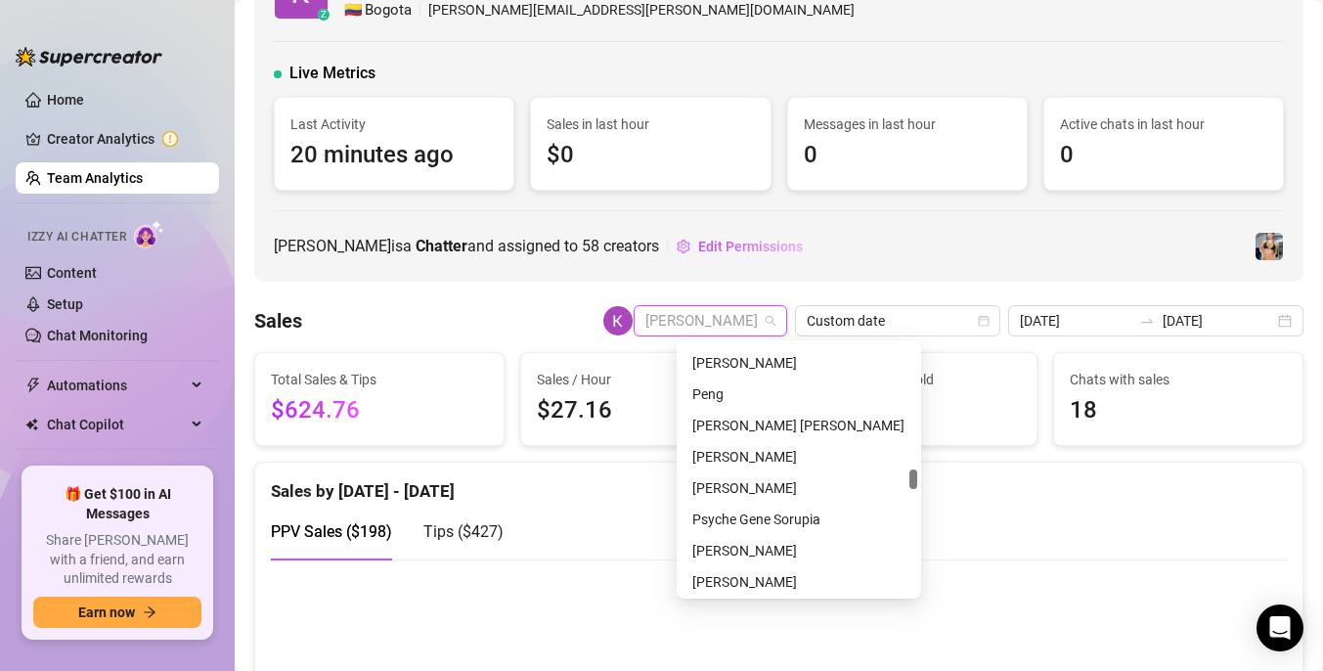
scroll to position [2565, 0]
click at [750, 483] on div "[PERSON_NAME]" at bounding box center [798, 486] width 213 height 22
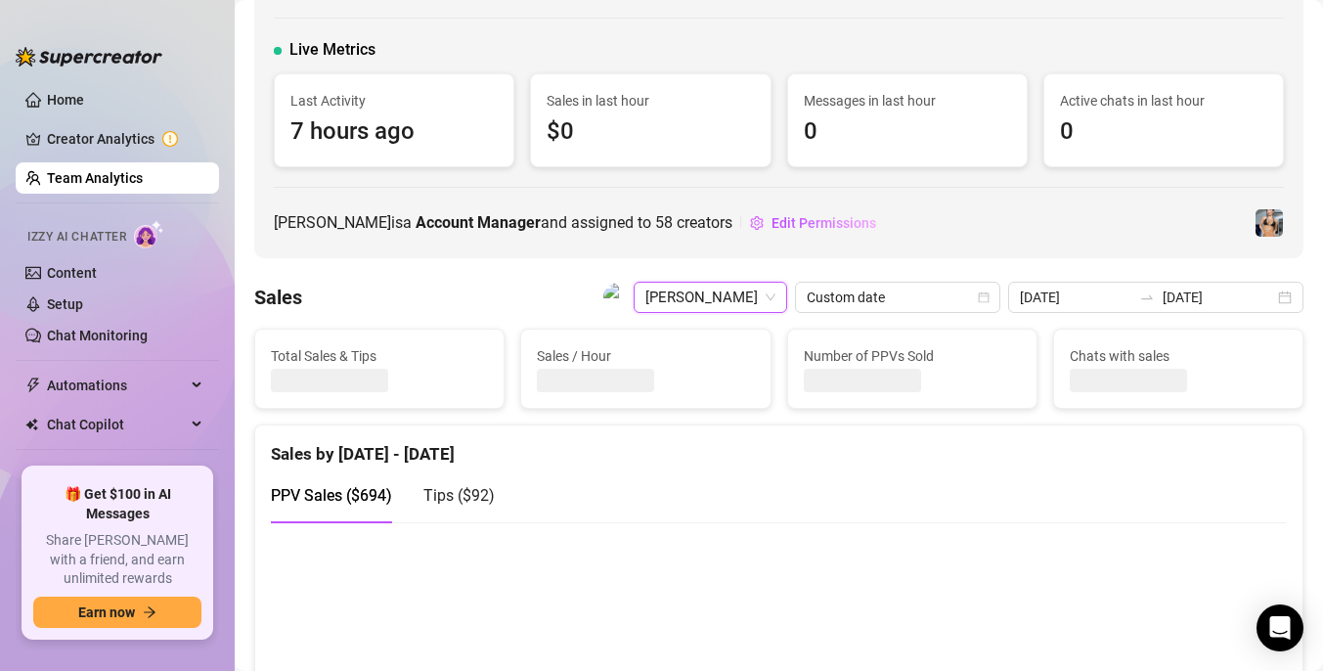
scroll to position [71, 0]
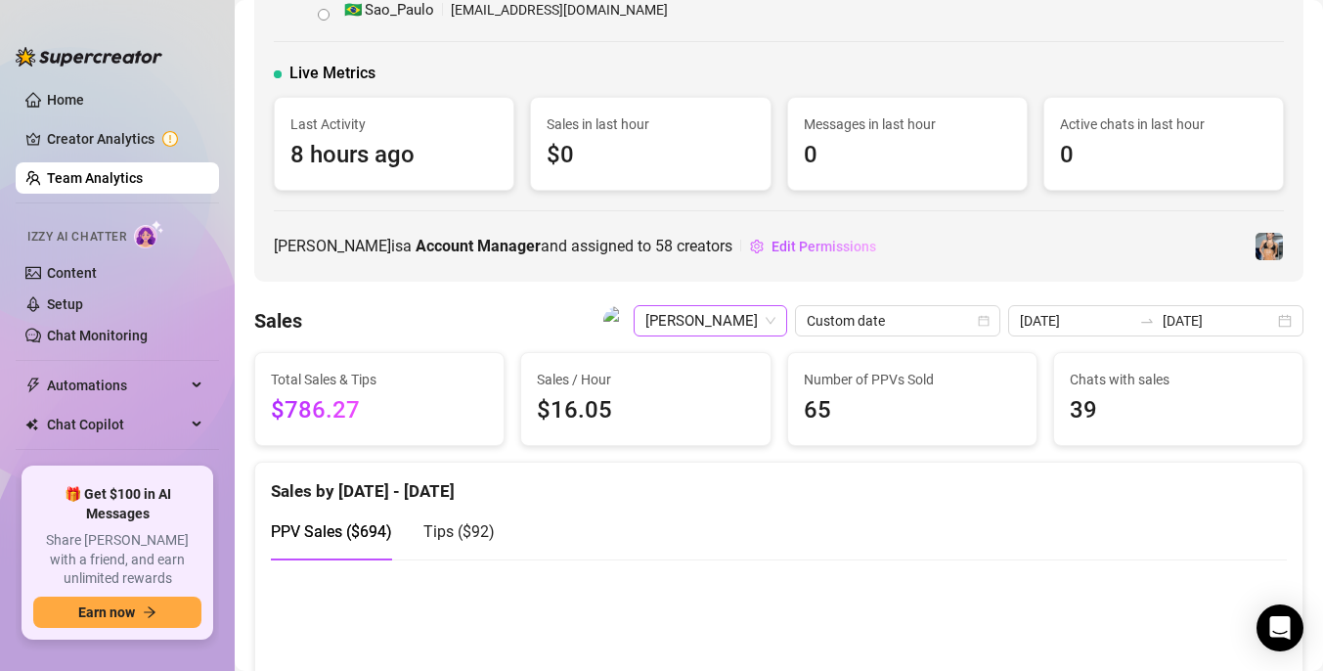
click at [775, 328] on span "[PERSON_NAME]" at bounding box center [710, 320] width 130 height 29
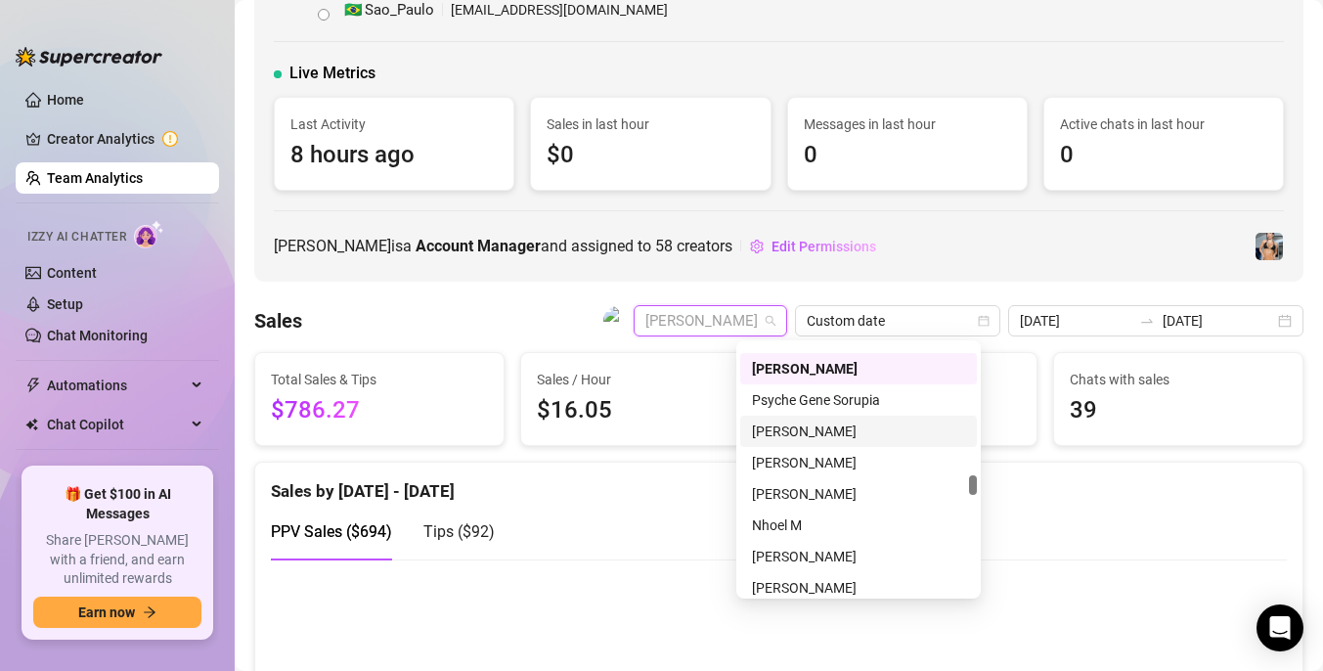
scroll to position [2684, 0]
click at [875, 557] on div "[PERSON_NAME]" at bounding box center [858, 555] width 213 height 22
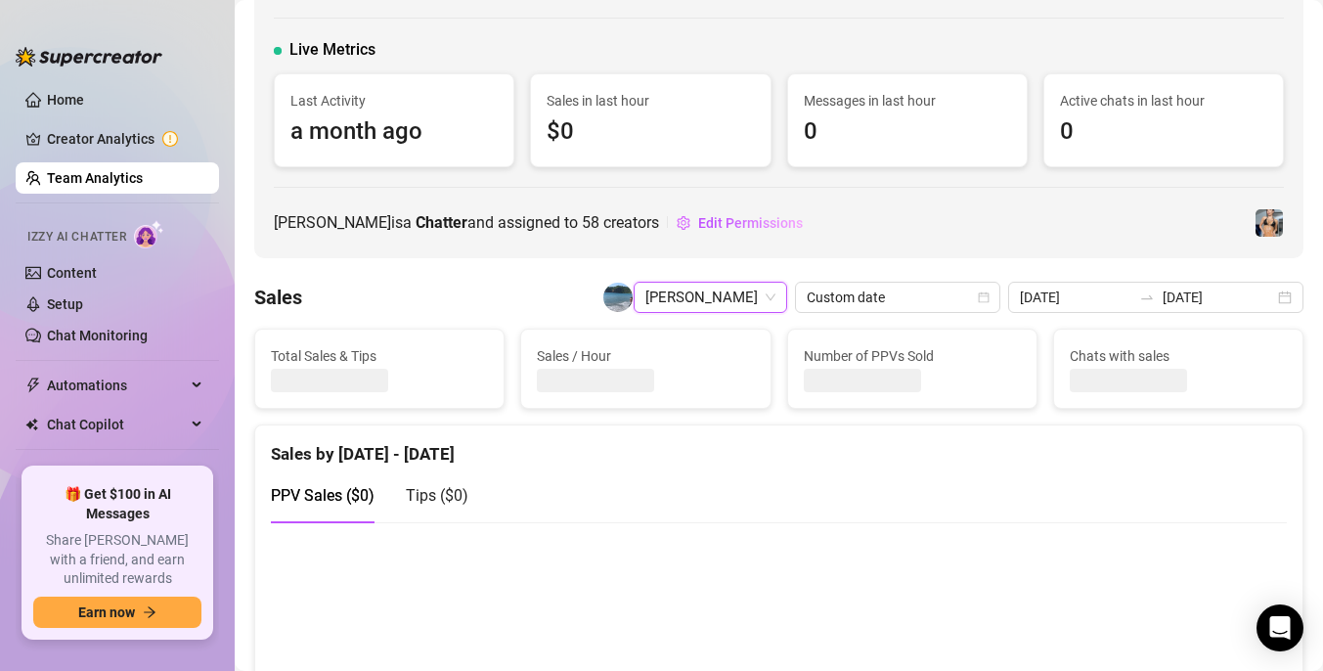
scroll to position [71, 0]
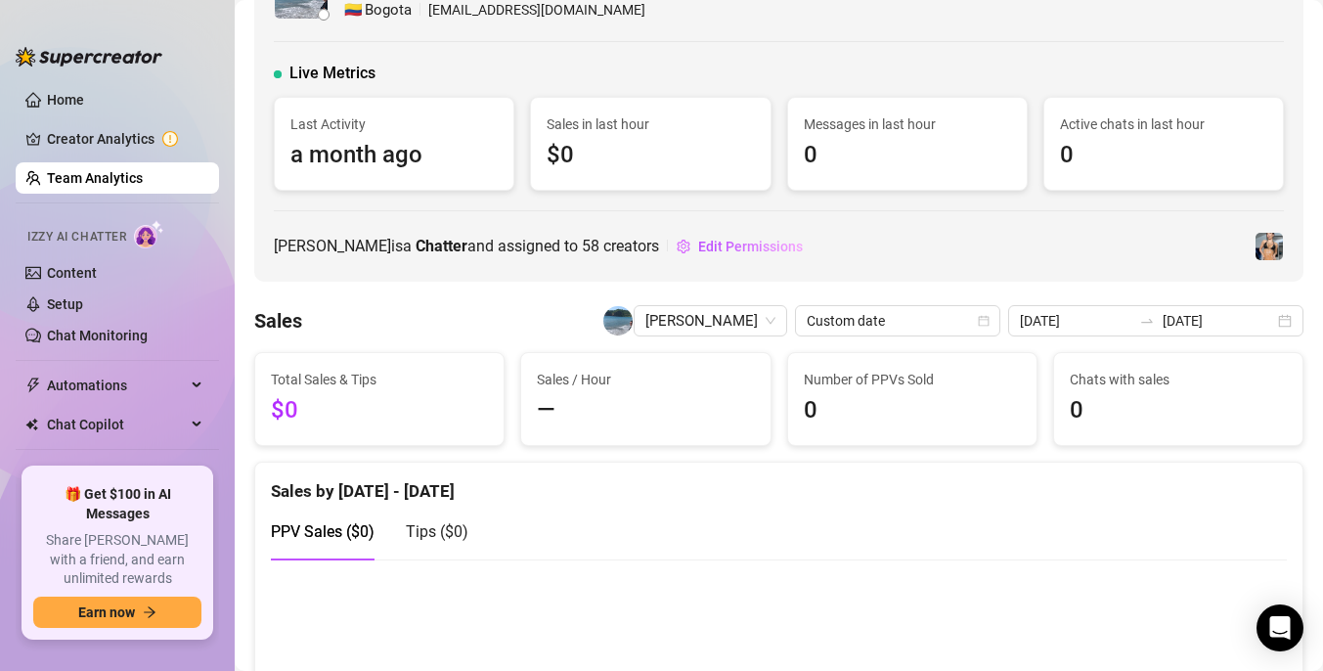
click at [537, 332] on div "Sales [PERSON_NAME] Custom date [DATE] [DATE]" at bounding box center [778, 320] width 1049 height 31
click at [582, 415] on span "—" at bounding box center [645, 410] width 217 height 37
click at [775, 325] on span "[PERSON_NAME]" at bounding box center [710, 320] width 130 height 29
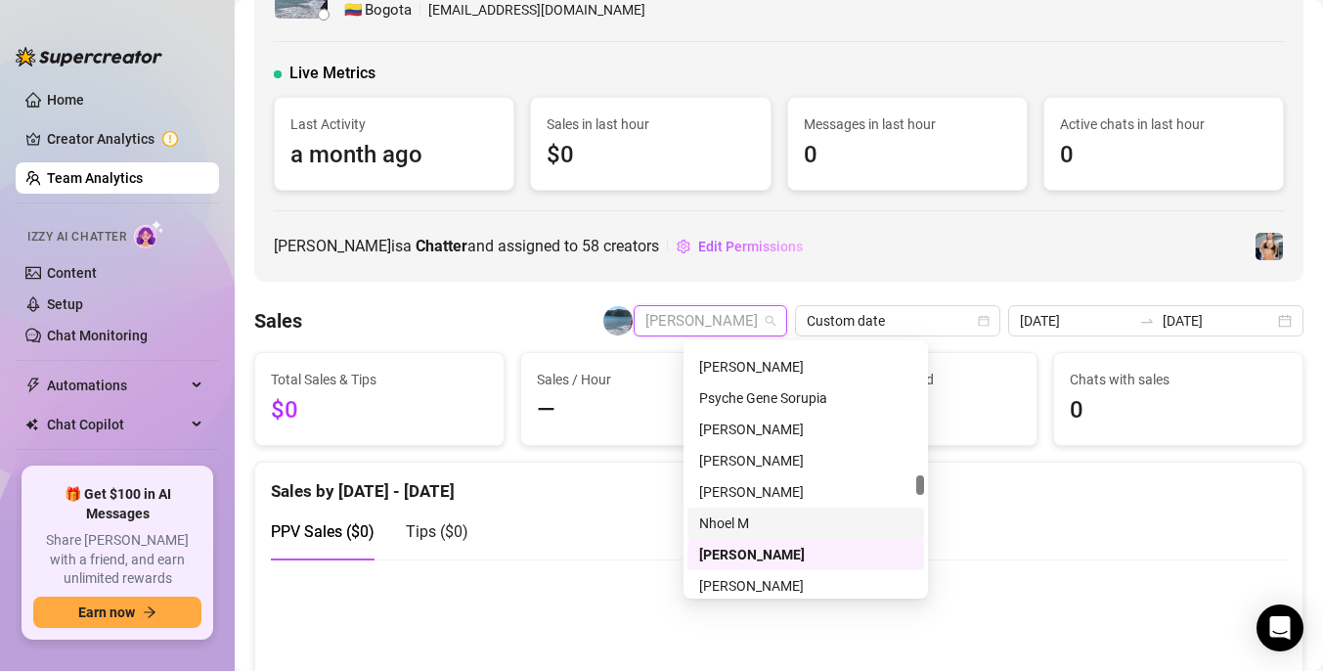
click at [752, 512] on div "Nhoel M" at bounding box center [805, 523] width 213 height 22
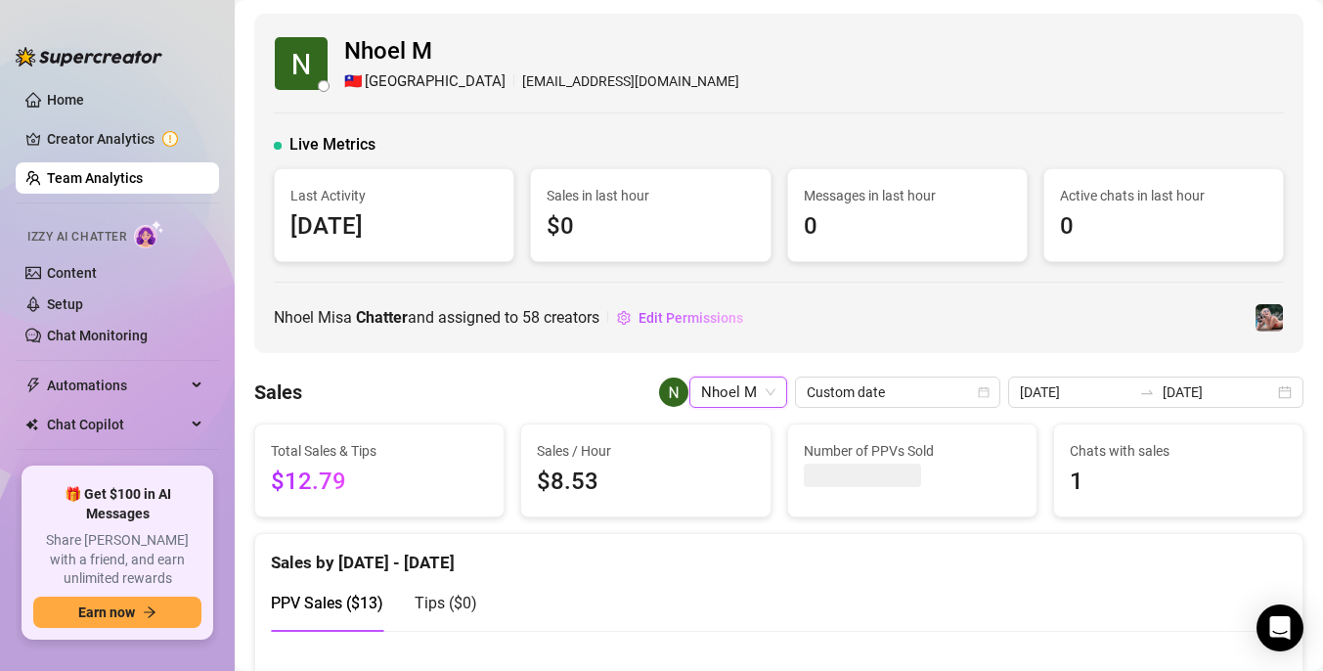
click at [775, 394] on span "Nhoel M" at bounding box center [738, 391] width 74 height 29
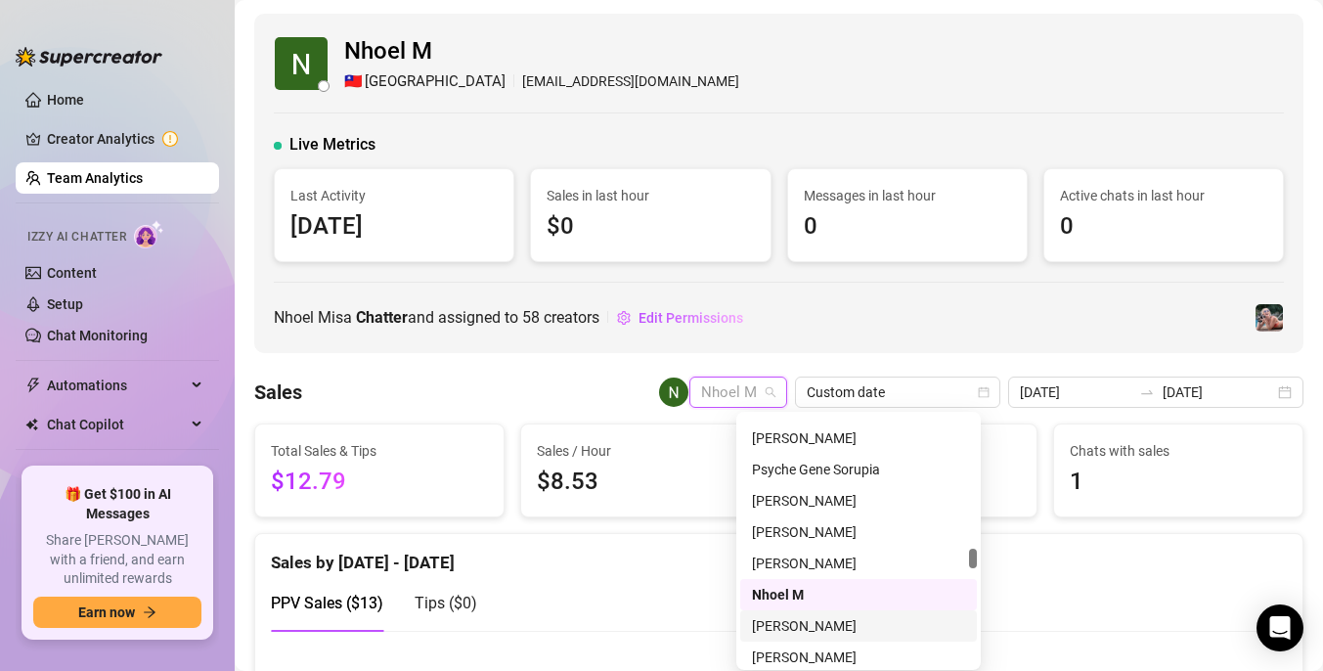
scroll to position [2714, 0]
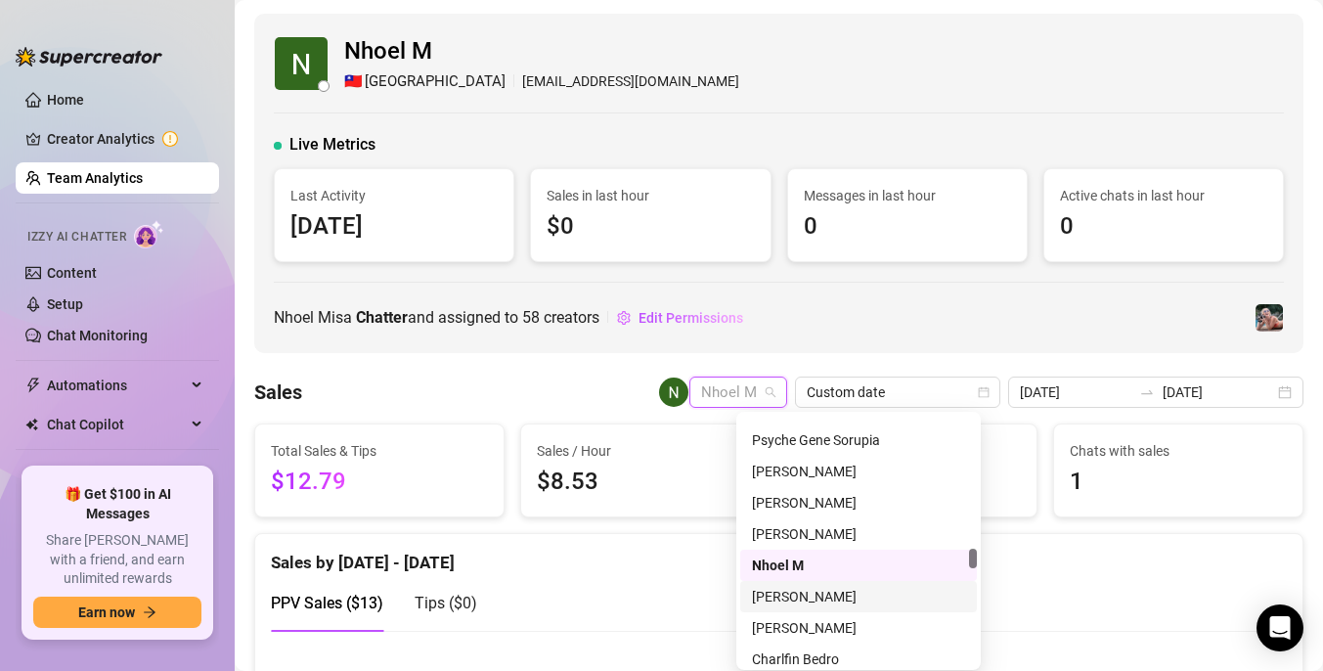
click at [844, 597] on div "[PERSON_NAME]" at bounding box center [858, 597] width 213 height 22
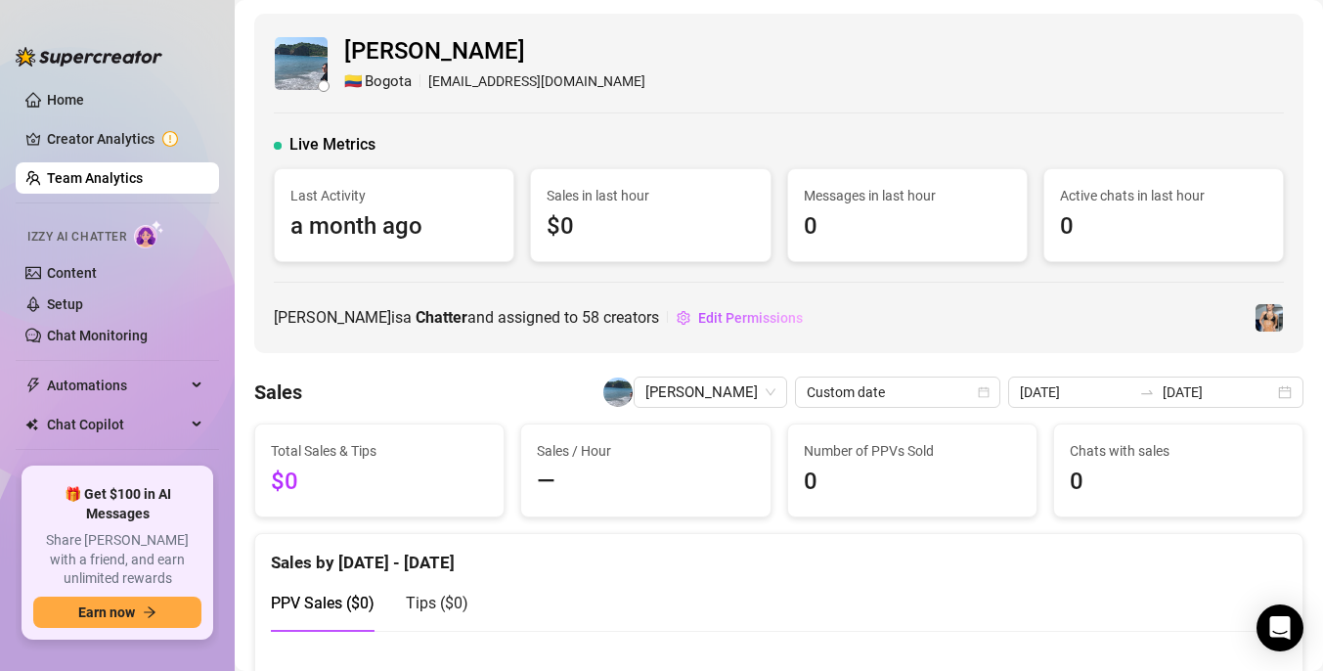
click at [493, 381] on div "Sales [PERSON_NAME] Custom date [DATE] [DATE]" at bounding box center [778, 391] width 1049 height 31
click at [758, 388] on span "[PERSON_NAME]" at bounding box center [710, 391] width 130 height 29
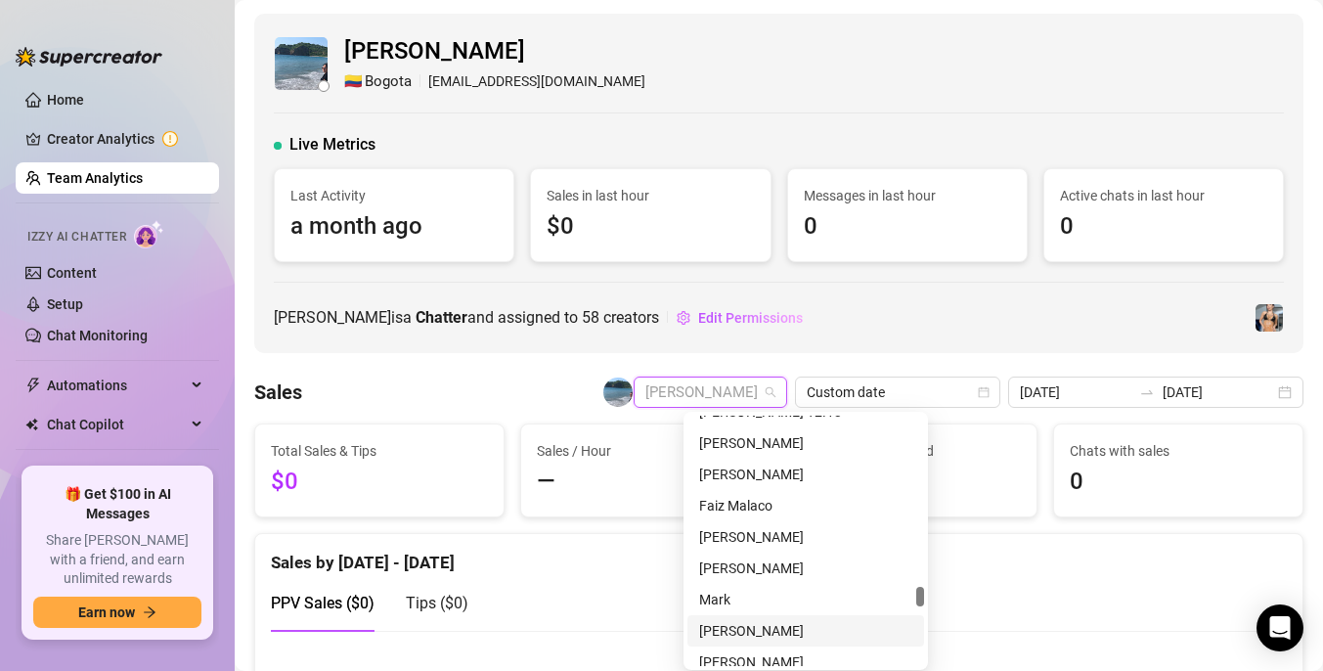
scroll to position [3495, 0]
click at [731, 624] on div "[PERSON_NAME]" at bounding box center [805, 629] width 213 height 22
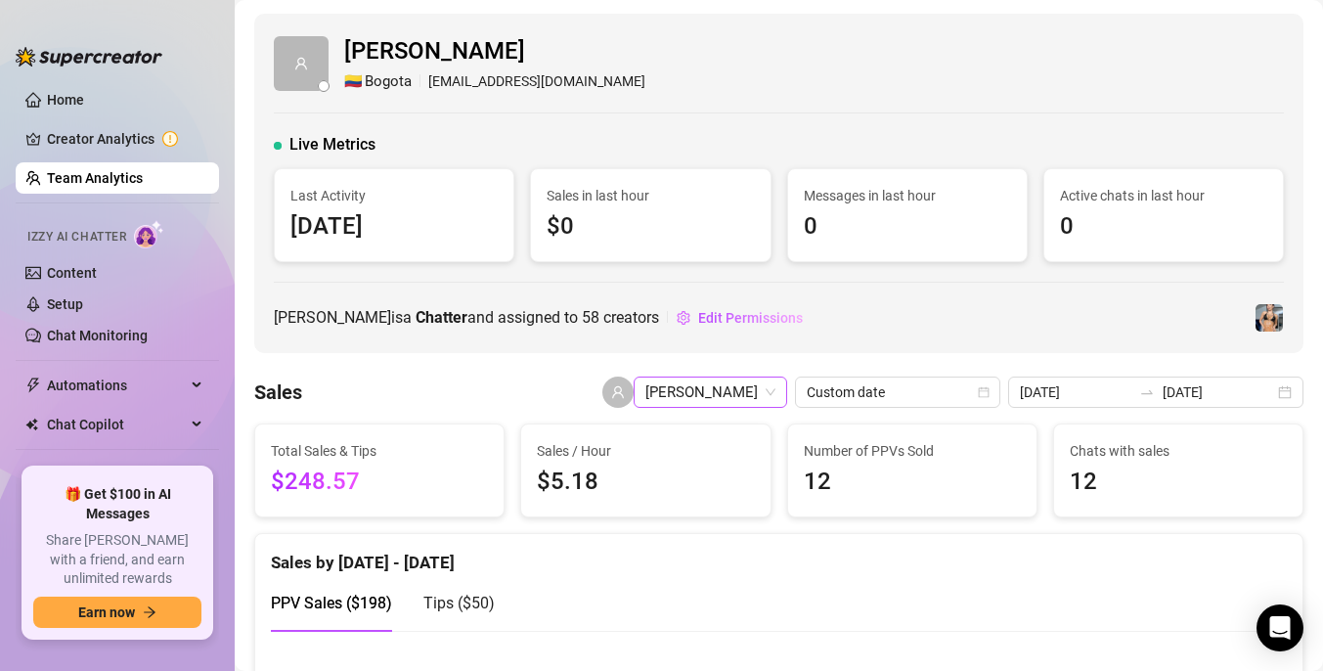
click at [775, 401] on span "[PERSON_NAME]" at bounding box center [710, 391] width 130 height 29
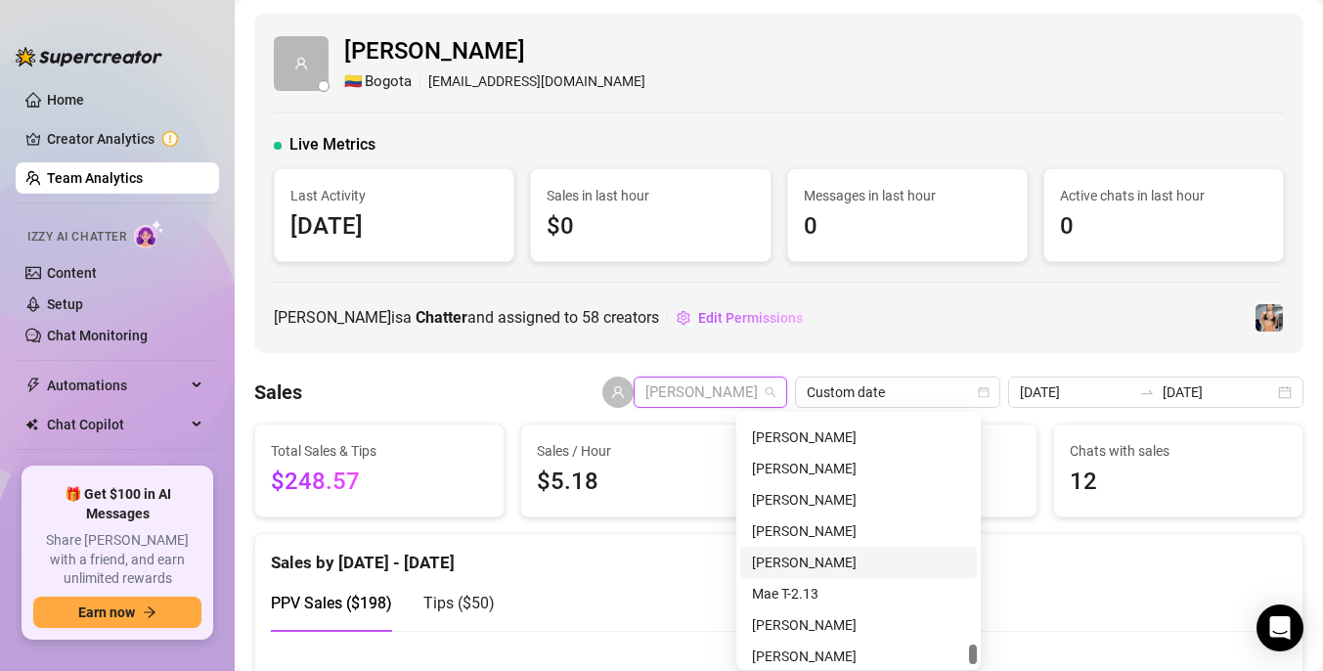
scroll to position [4689, 0]
click at [822, 525] on div "[PERSON_NAME]" at bounding box center [858, 530] width 213 height 22
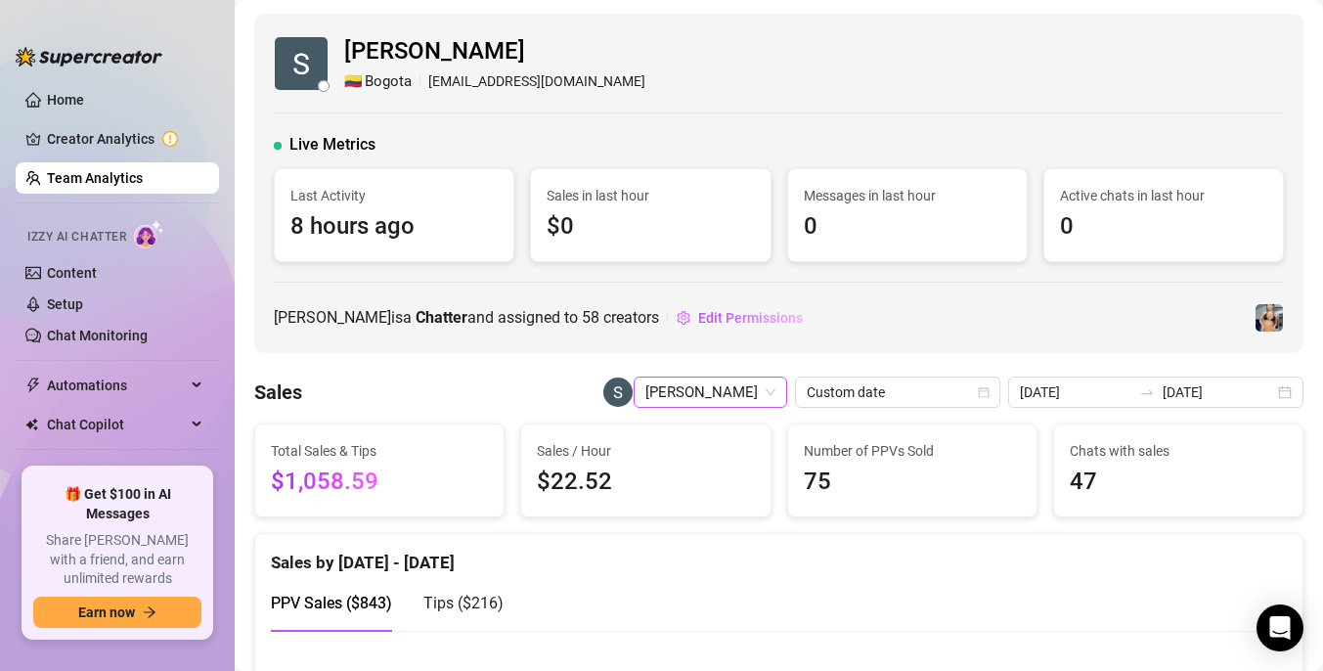
click at [775, 388] on span "[PERSON_NAME]" at bounding box center [710, 391] width 130 height 29
